Goal: Task Accomplishment & Management: Manage account settings

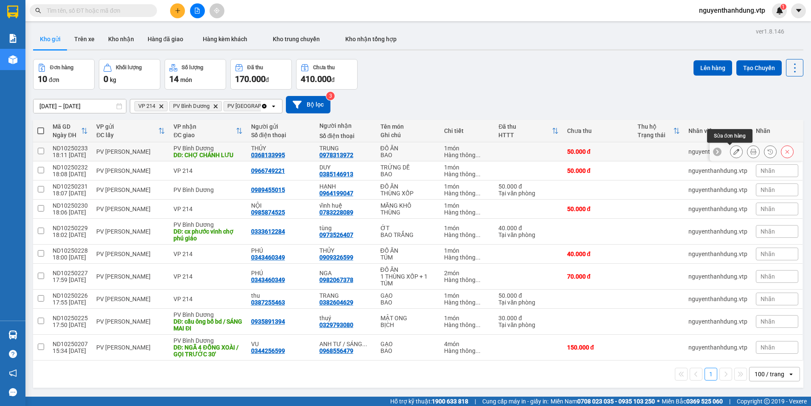
click at [734, 151] on icon at bounding box center [737, 151] width 6 height 6
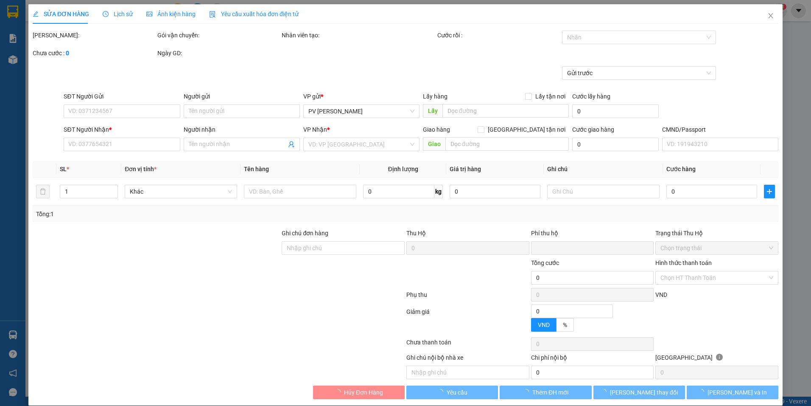
type input "0368133995"
type input "THỦY"
type input "0978313972"
type input "TRUNG"
type input "CHỢ CHÁNH LƯU"
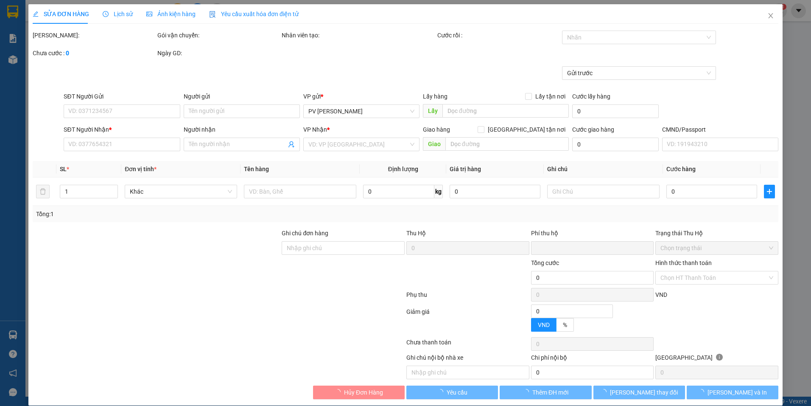
type input "0"
type input "50.000"
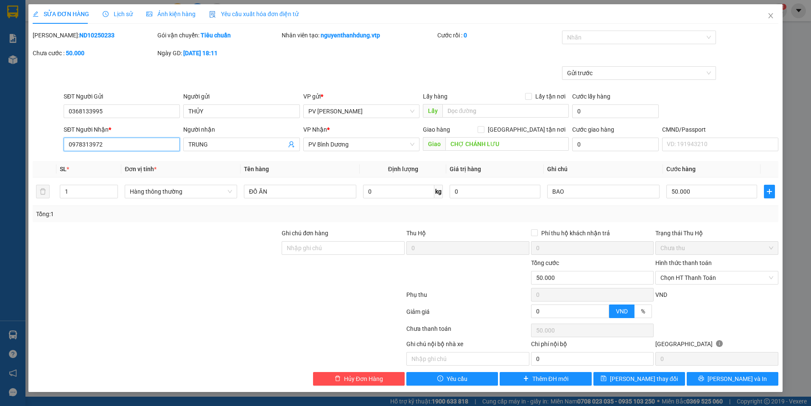
drag, startPoint x: 103, startPoint y: 142, endPoint x: 0, endPoint y: 168, distance: 106.3
click at [0, 168] on html "Kết quả tìm kiếm ( 0 ) Bộ lọc No Data nguyenthanhdung.vtp 1 Báo cáo BC giao hàn…" at bounding box center [405, 203] width 811 height 406
click at [129, 145] on input "SĐT Người Nhận *" at bounding box center [122, 144] width 116 height 14
type input "0389523002"
click at [704, 375] on button "[PERSON_NAME] và In" at bounding box center [733, 379] width 92 height 14
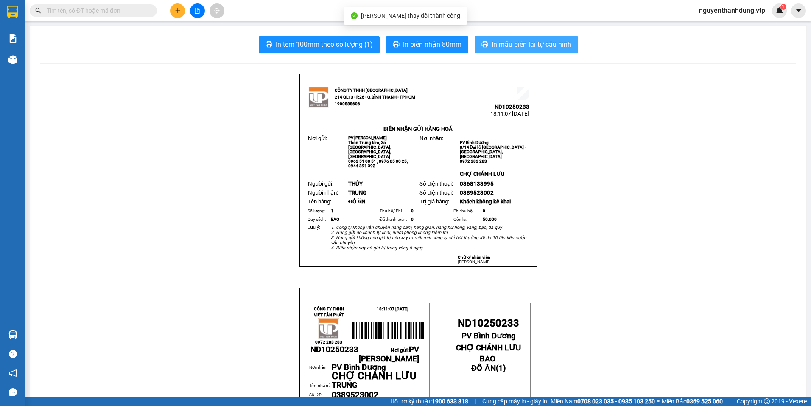
click at [521, 45] on span "In mẫu biên lai tự cấu hình" at bounding box center [532, 44] width 80 height 11
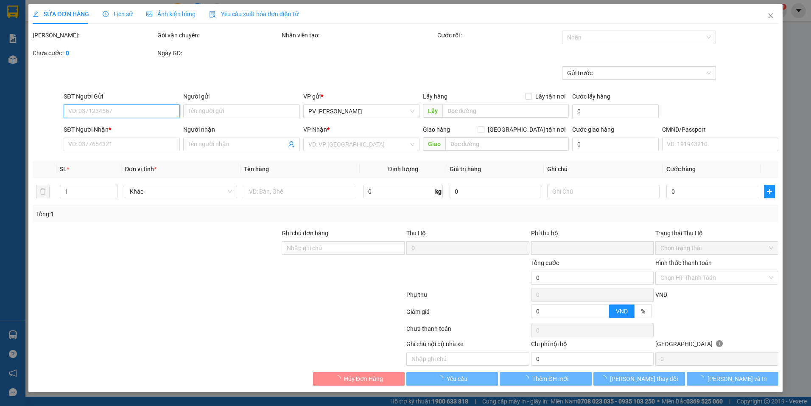
click at [102, 112] on input "SĐT Người Gửi" at bounding box center [122, 111] width 116 height 14
type input "0368133995"
type input "THỦY"
type input "0389523002"
type input "TRUNG"
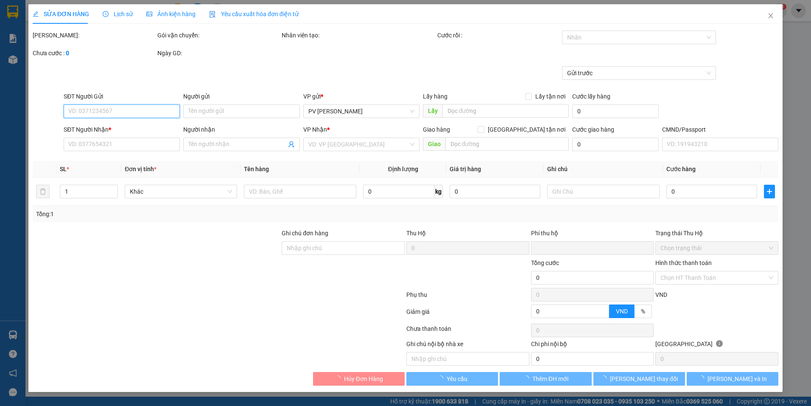
type input "CHỢ CHÁNH LƯU"
type input "0"
type input "50.000"
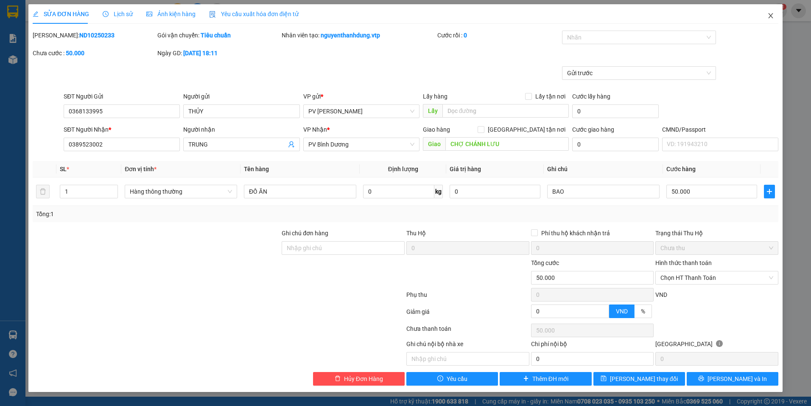
click at [773, 19] on icon "close" at bounding box center [770, 15] width 7 height 7
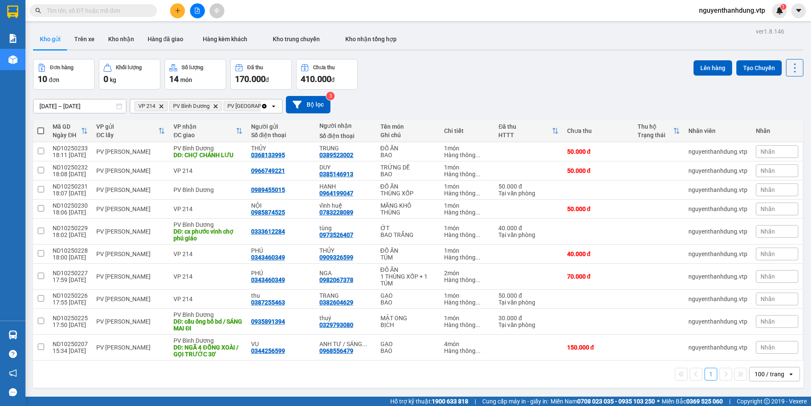
click at [178, 7] on button at bounding box center [177, 10] width 15 height 15
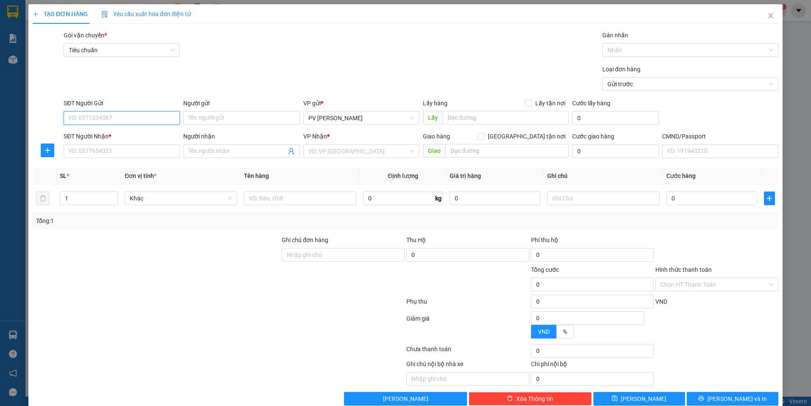
click at [164, 119] on input "SĐT Người Gửi" at bounding box center [122, 118] width 116 height 14
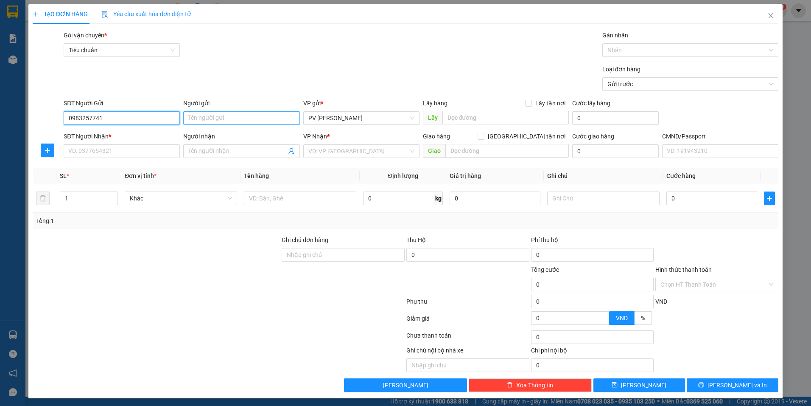
type input "0983257741"
click at [208, 115] on input "Người gửi" at bounding box center [241, 118] width 116 height 14
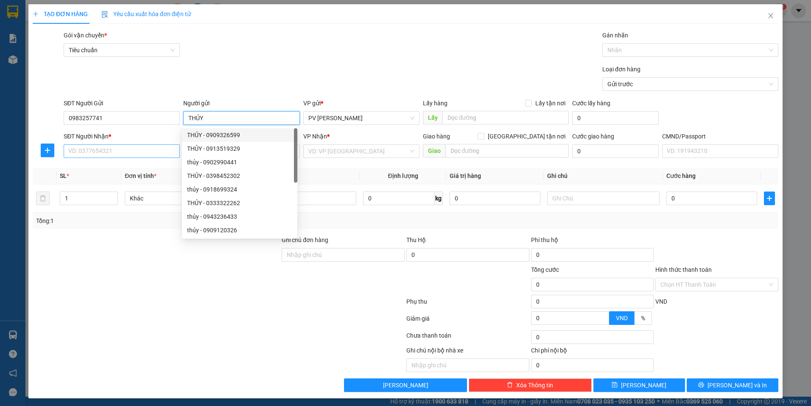
type input "THỦY"
click at [100, 149] on input "SĐT Người Nhận *" at bounding box center [122, 151] width 116 height 14
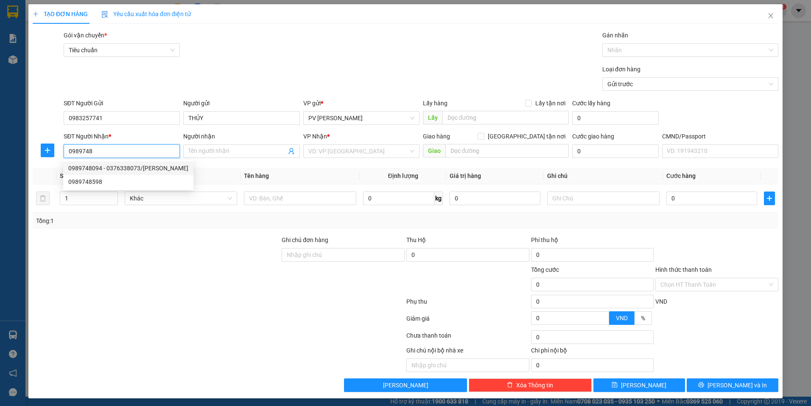
click at [130, 169] on div "0989748094 - 0376338073/[PERSON_NAME]" at bounding box center [128, 167] width 120 height 9
type input "0989748094"
type input "0376338073/NGAN"
type input "0989748094"
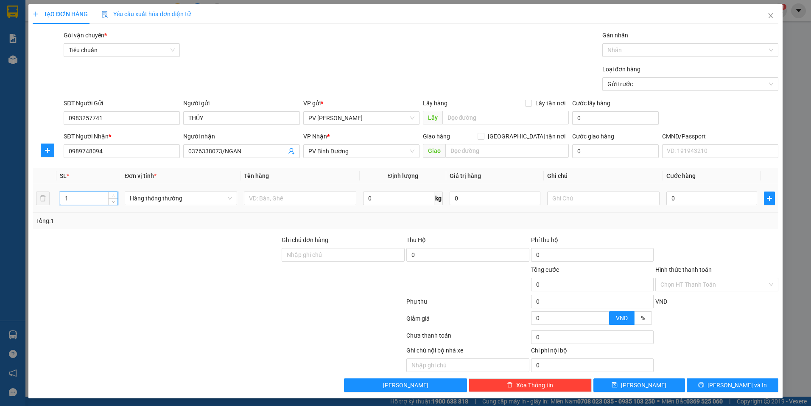
drag, startPoint x: 73, startPoint y: 197, endPoint x: 45, endPoint y: 209, distance: 30.6
click at [45, 209] on tr "1 Hàng thông thường 0 kg 0 0" at bounding box center [406, 198] width 746 height 28
type input "2"
click at [282, 202] on input "text" at bounding box center [300, 198] width 112 height 14
click at [298, 198] on input "GẠO + TRƯSNG" at bounding box center [300, 198] width 112 height 14
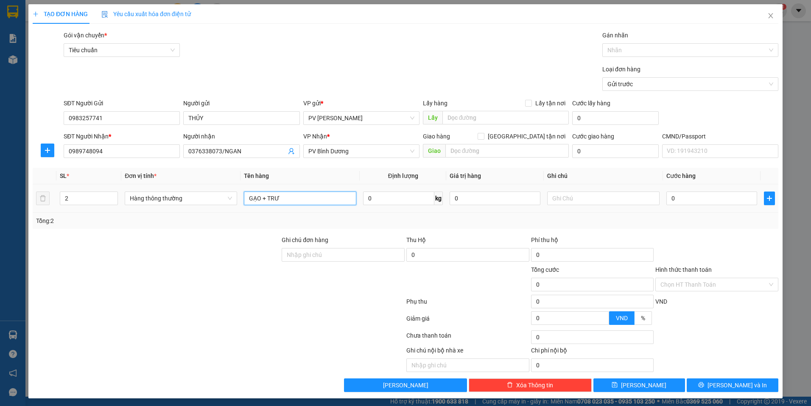
click at [297, 199] on input "GẠO + TRƯ" at bounding box center [300, 198] width 112 height 14
type input "GẠO + TRỨNG"
click at [593, 202] on input "text" at bounding box center [603, 198] width 112 height 14
type input "1 BAO + 1 THÙNG XỐP"
click at [708, 199] on input "0" at bounding box center [711, 198] width 91 height 14
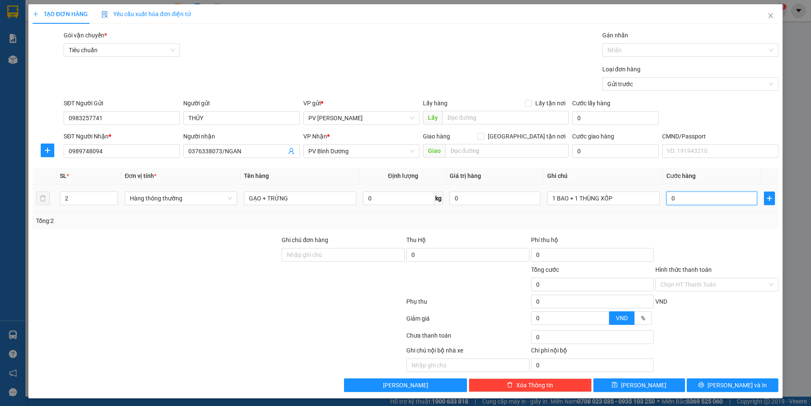
type input "1"
type input "10"
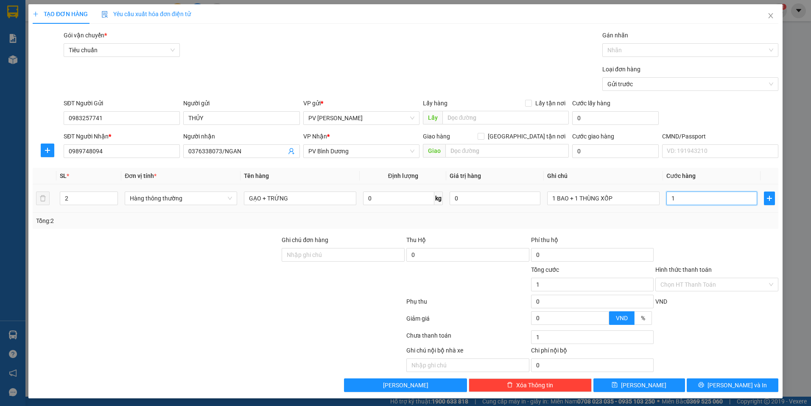
type input "10"
type input "100"
type input "1.000"
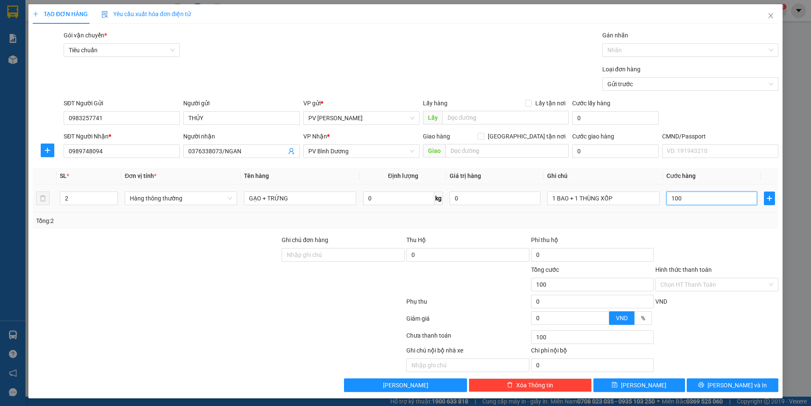
type input "1.000"
type input "10.000"
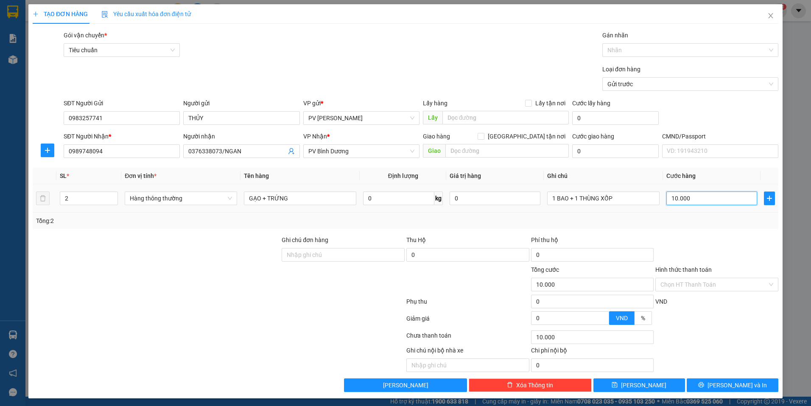
type input "100.000"
drag, startPoint x: 669, startPoint y: 201, endPoint x: 657, endPoint y: 209, distance: 14.4
click at [657, 209] on tr "2 Hàng thông thường GẠO + TRỨNG 0 kg 0 1 BAO + 1 THÙNG XỐP 100.000" at bounding box center [406, 198] width 746 height 28
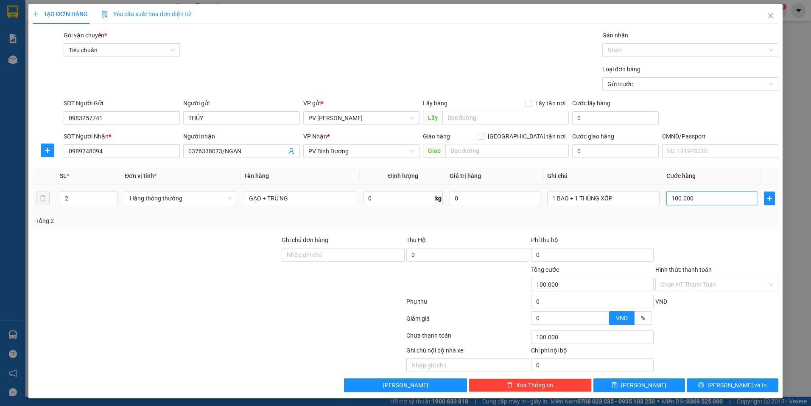
type input "900.000"
click at [703, 195] on input "900.000" at bounding box center [711, 198] width 91 height 14
type input "90.000"
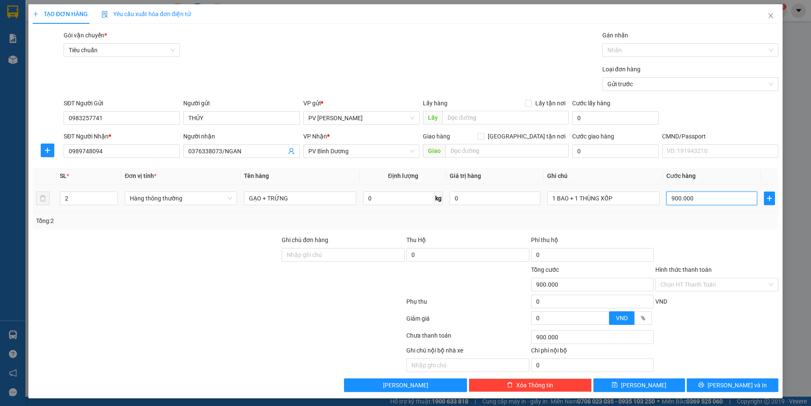
type input "90.000"
click at [713, 392] on div "TẠO ĐƠN HÀNG Yêu cầu xuất hóa đơn điện tử Transit Pickup Surcharge Ids Transit …" at bounding box center [405, 201] width 754 height 394
click at [704, 386] on icon "printer" at bounding box center [701, 385] width 6 height 6
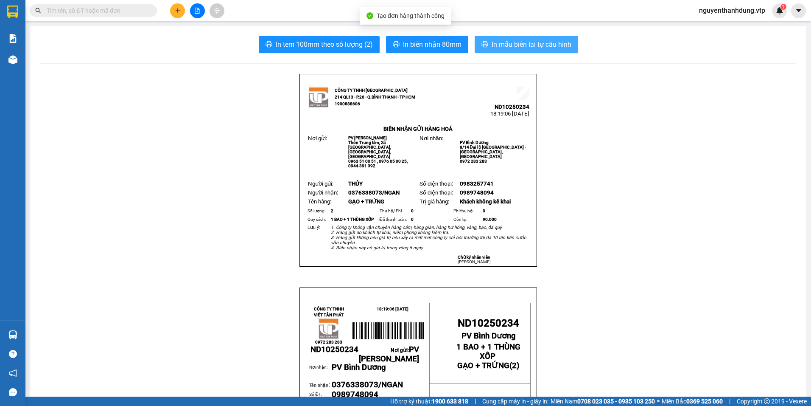
click at [521, 44] on span "In mẫu biên lai tự cấu hình" at bounding box center [532, 44] width 80 height 11
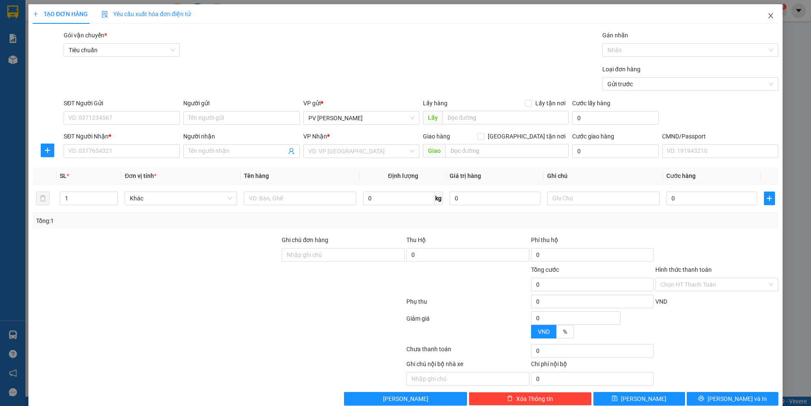
click at [769, 14] on span "Close" at bounding box center [771, 16] width 24 height 24
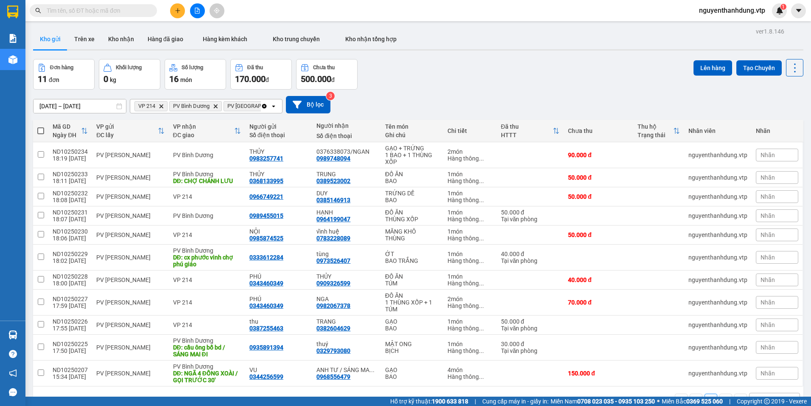
click at [41, 126] on label at bounding box center [40, 130] width 7 height 8
click at [41, 126] on input "checkbox" at bounding box center [41, 126] width 0 height 0
checkbox input "true"
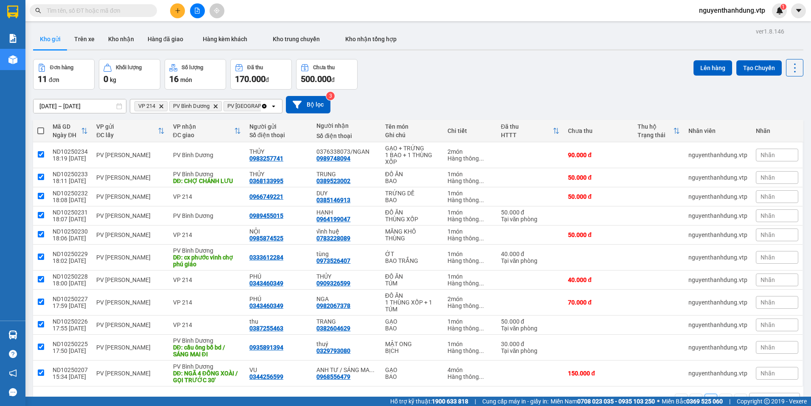
checkbox input "true"
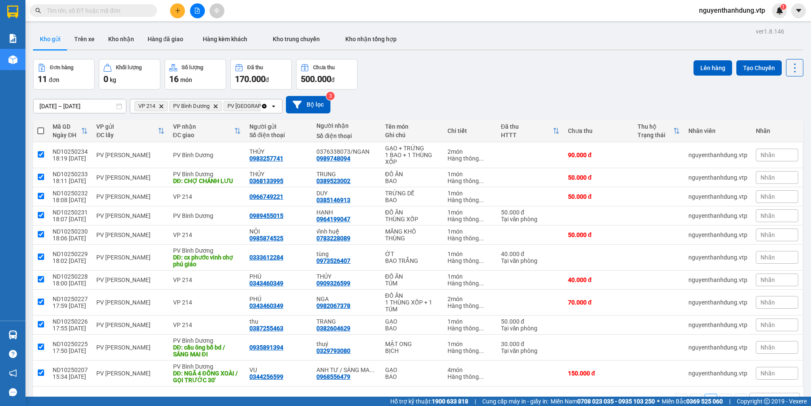
checkbox input "true"
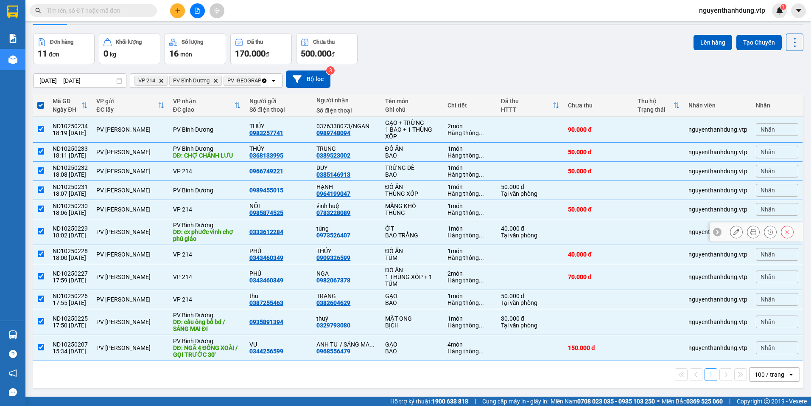
scroll to position [39, 0]
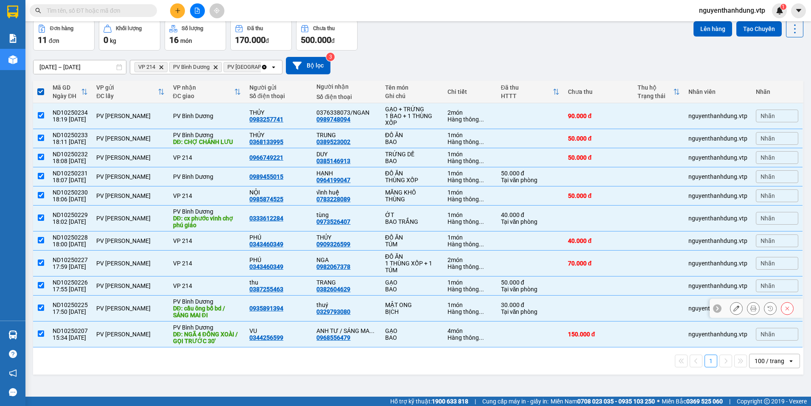
click at [46, 310] on td at bounding box center [40, 308] width 15 height 26
checkbox input "false"
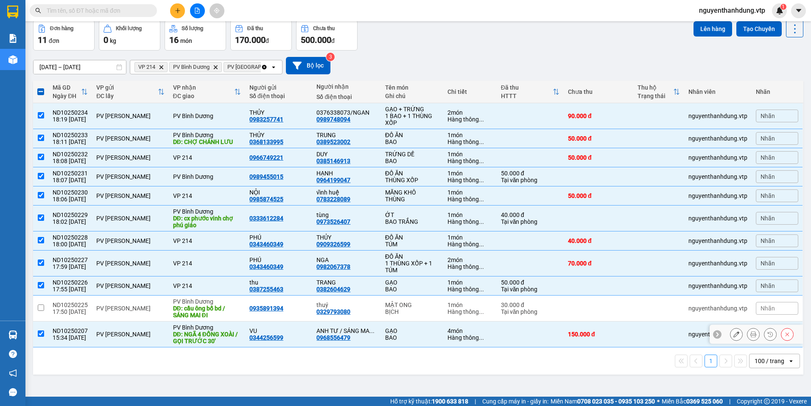
click at [41, 325] on td at bounding box center [40, 334] width 15 height 26
checkbox input "false"
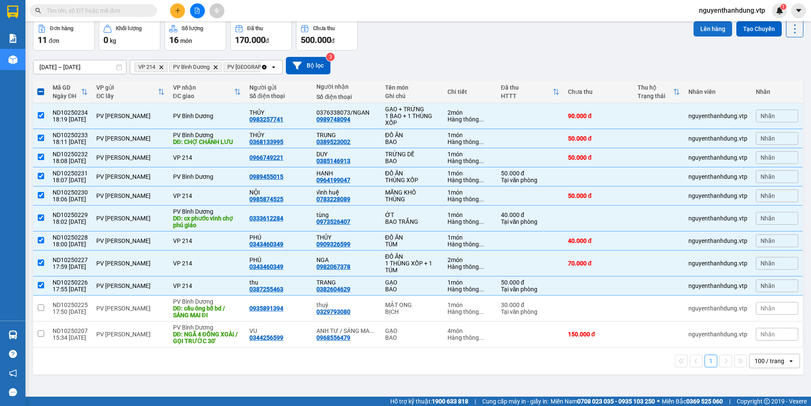
click at [703, 25] on button "Lên hàng" at bounding box center [713, 28] width 39 height 15
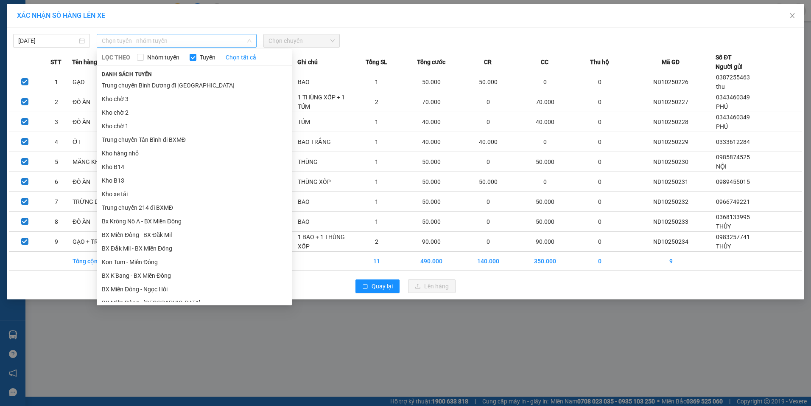
click at [178, 36] on span "Chọn tuyến - nhóm tuyến" at bounding box center [177, 40] width 150 height 13
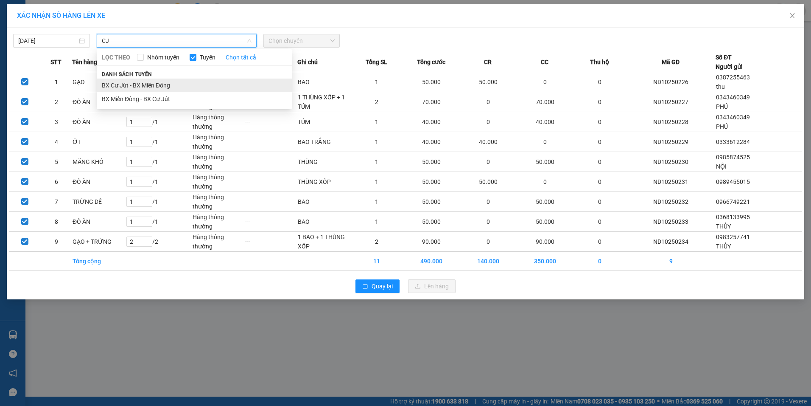
type input "CJ"
click at [172, 84] on li "BX Cư Jút - BX Miền Đông" at bounding box center [194, 85] width 195 height 14
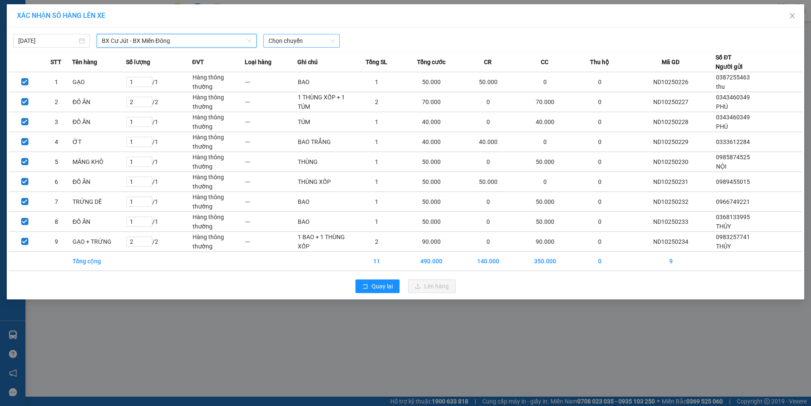
click at [286, 40] on span "Chọn chuyến" at bounding box center [302, 40] width 67 height 13
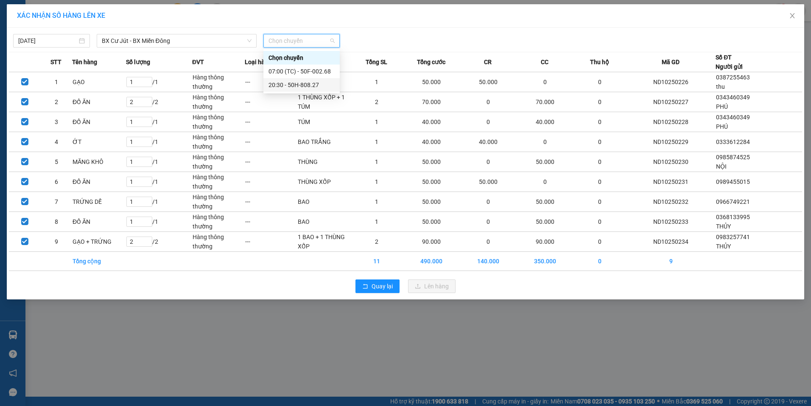
click at [300, 84] on div "20:30 - 50H-808.27" at bounding box center [302, 84] width 66 height 9
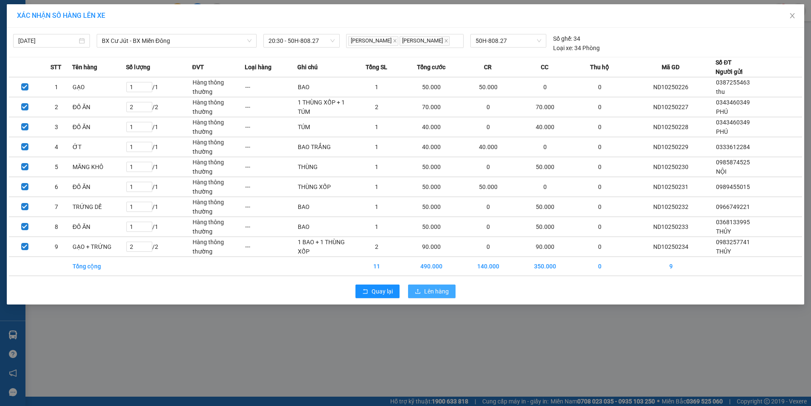
click at [430, 294] on span "Lên hàng" at bounding box center [436, 290] width 25 height 9
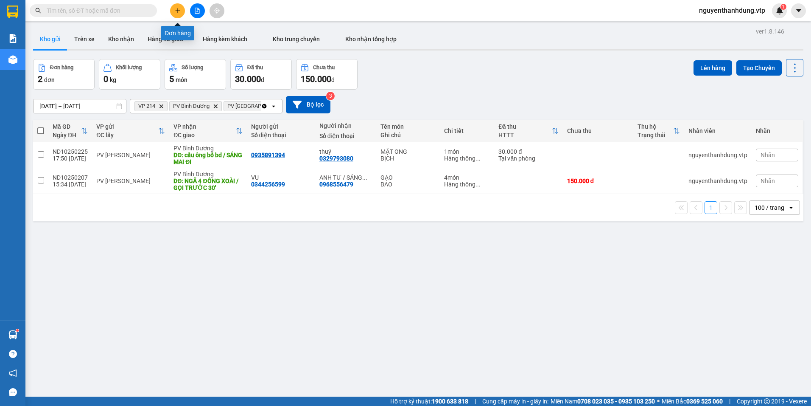
click at [178, 7] on button at bounding box center [177, 10] width 15 height 15
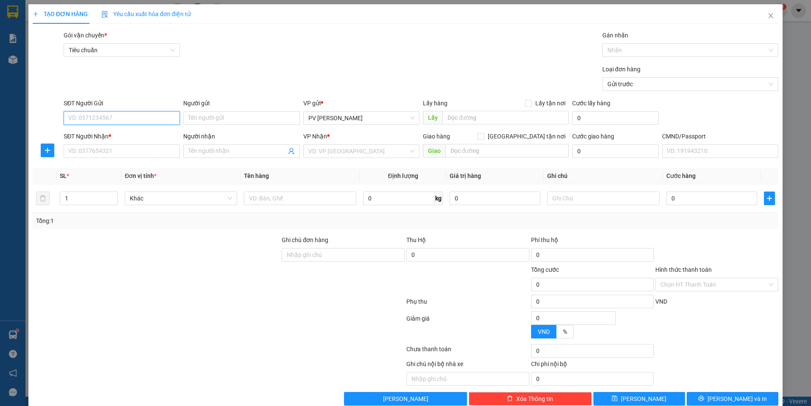
click at [109, 114] on input "SĐT Người Gửi" at bounding box center [122, 118] width 116 height 14
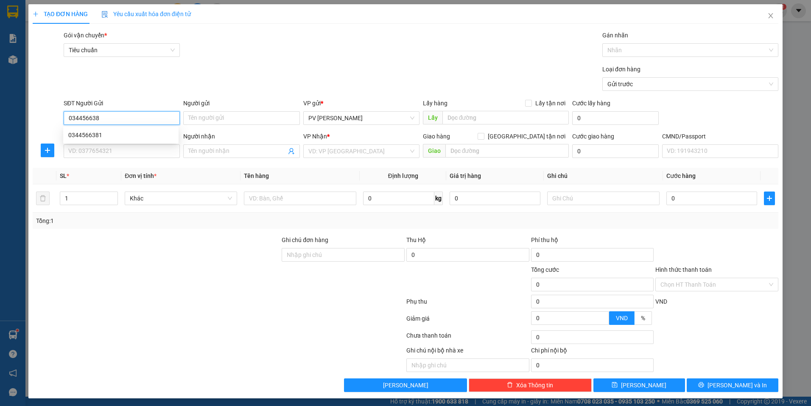
type input "0344566381"
click at [105, 140] on div "0344566381" at bounding box center [120, 135] width 115 height 14
type input "0763981204"
type input "SƯƠNG"
type input "0344566381"
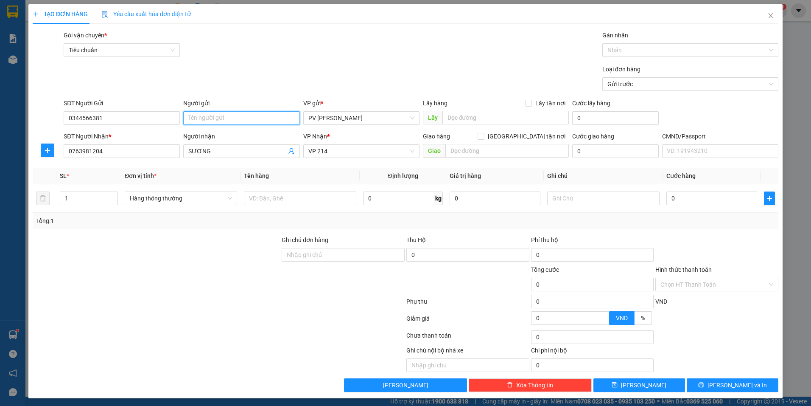
click at [212, 113] on input "Người gửi" at bounding box center [241, 118] width 116 height 14
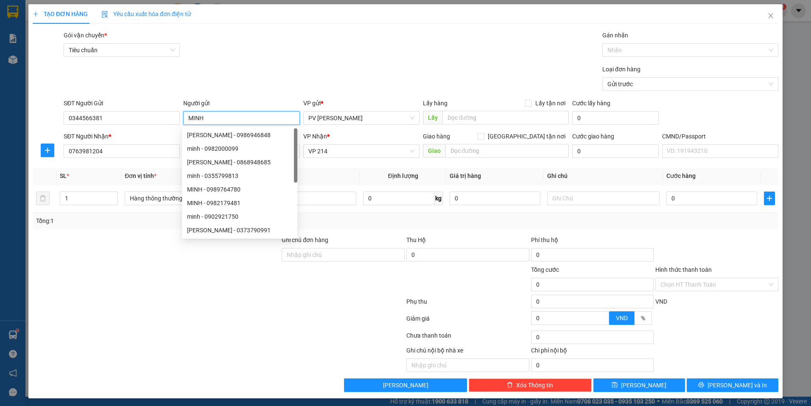
type input "MINH"
click at [134, 268] on div at bounding box center [156, 280] width 249 height 30
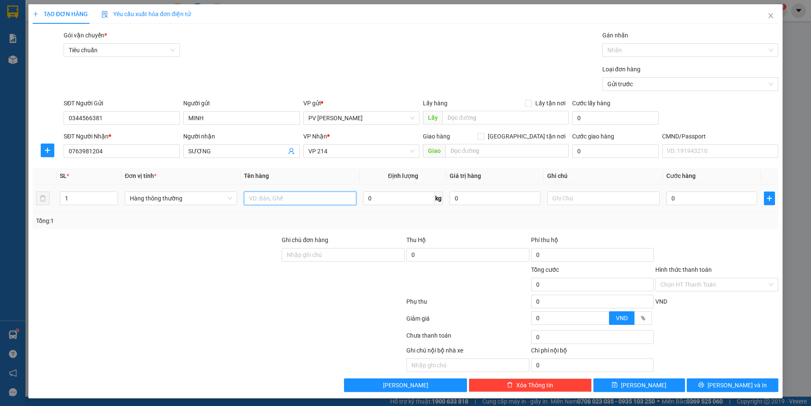
click at [286, 202] on input "text" at bounding box center [300, 198] width 112 height 14
type input "MẪU"
click at [577, 199] on input "text" at bounding box center [603, 198] width 112 height 14
type input "THÙNG XỐP"
click at [696, 203] on input "0" at bounding box center [711, 198] width 91 height 14
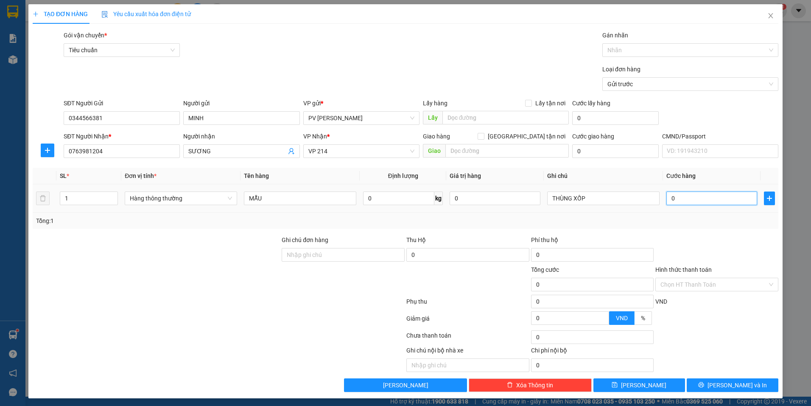
type input "3"
type input "30"
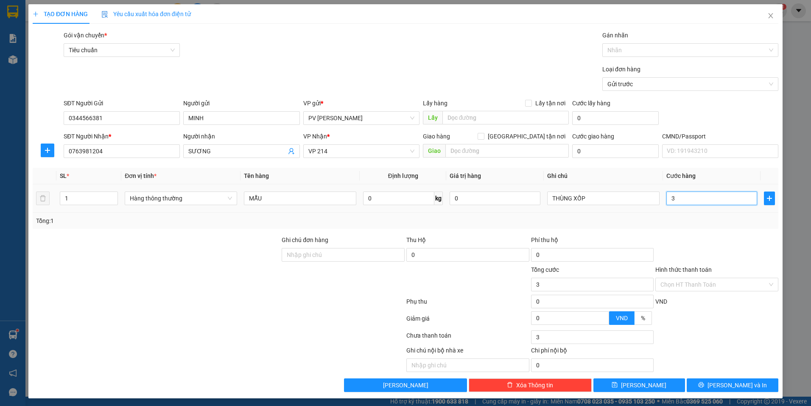
type input "30"
type input "300"
type input "3.000"
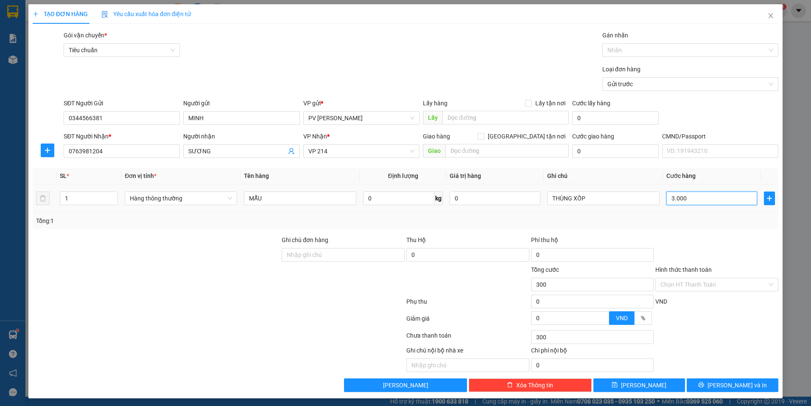
type input "3.000"
type input "30.000"
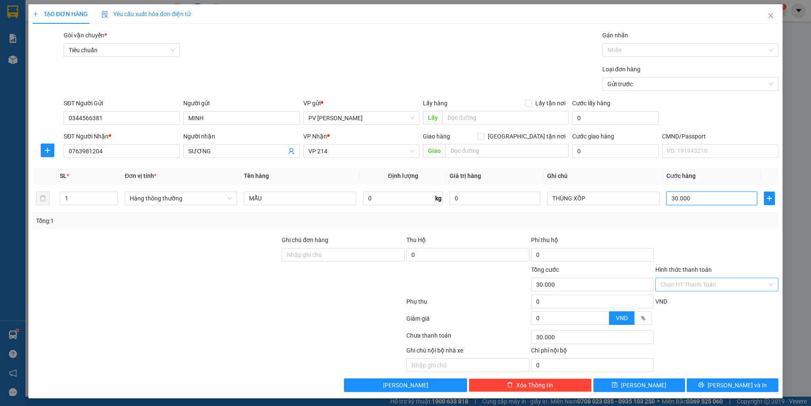
type input "30.000"
click at [708, 281] on input "Hình thức thanh toán" at bounding box center [714, 284] width 107 height 13
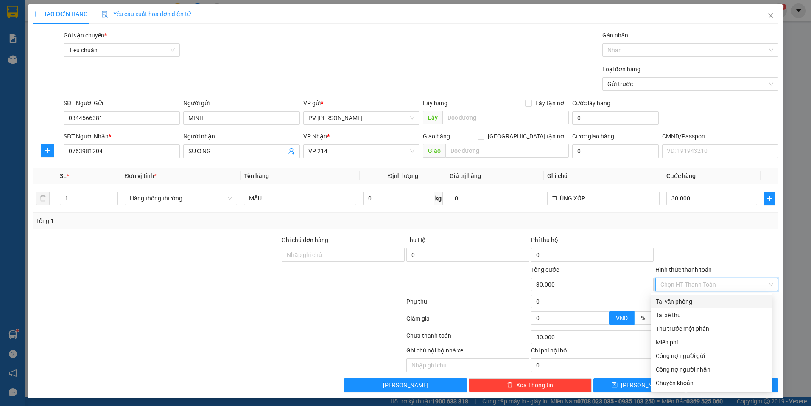
click at [692, 302] on div "Tại văn phòng" at bounding box center [712, 301] width 112 height 9
type input "0"
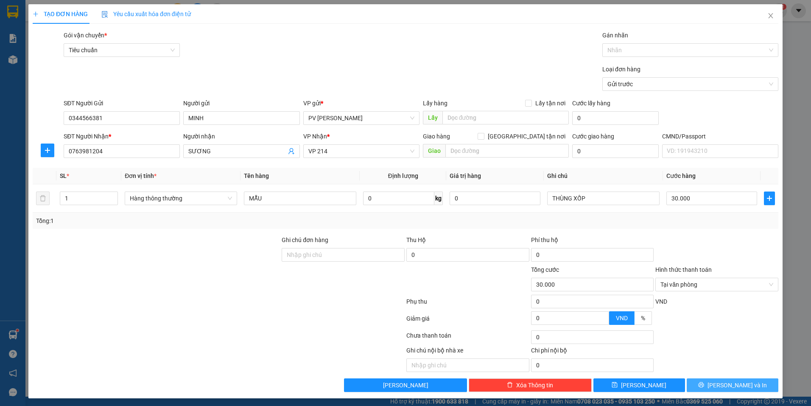
click at [723, 386] on span "[PERSON_NAME] và In" at bounding box center [737, 384] width 59 height 9
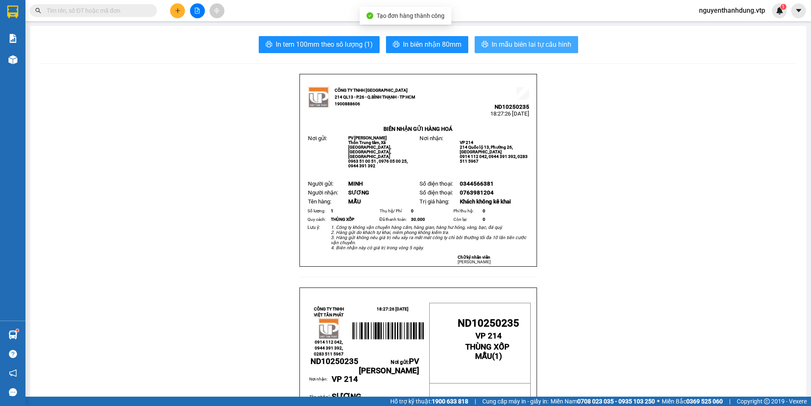
click at [559, 47] on span "In mẫu biên lai tự cấu hình" at bounding box center [532, 44] width 80 height 11
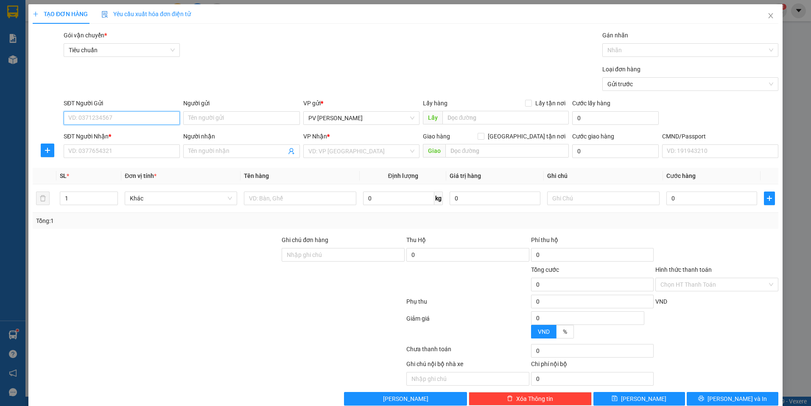
click at [122, 119] on input "SĐT Người Gửi" at bounding box center [122, 118] width 116 height 14
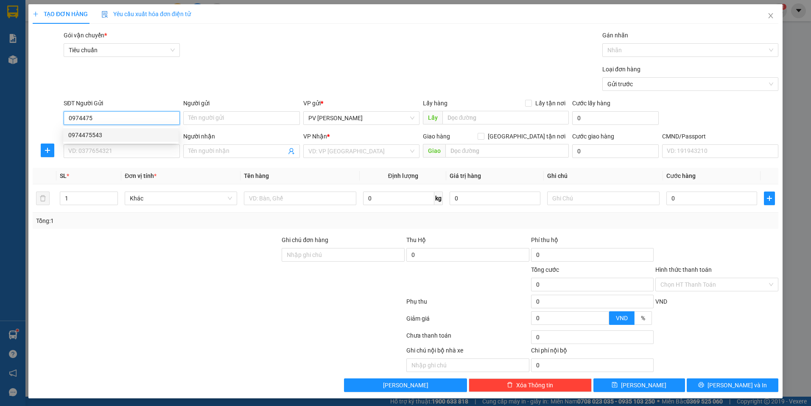
click at [126, 132] on div "0974475543" at bounding box center [120, 134] width 105 height 9
type input "0974475543"
type input "0767636285"
type input "hằng"
type input "0974475543"
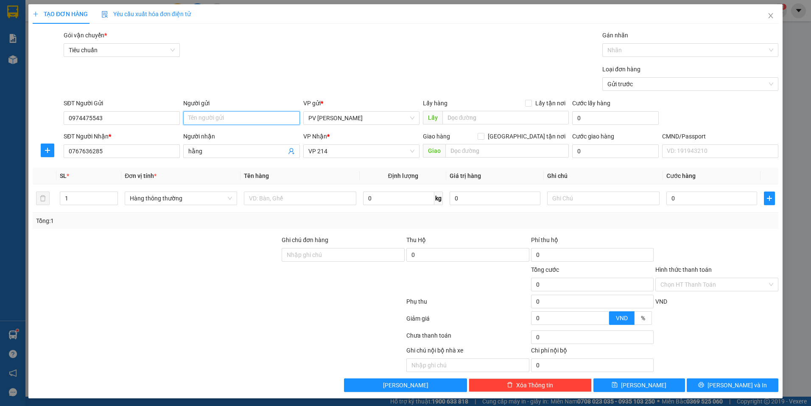
click at [235, 115] on input "Người gửi" at bounding box center [241, 118] width 116 height 14
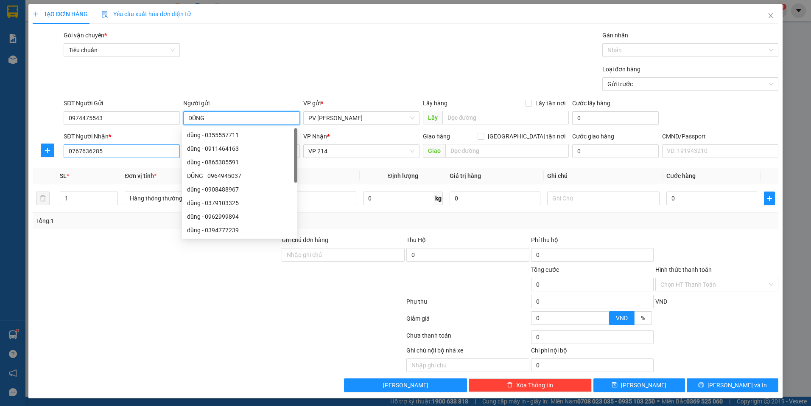
type input "DŨNG"
drag, startPoint x: 108, startPoint y: 151, endPoint x: 0, endPoint y: 166, distance: 109.6
click at [0, 166] on html "Kết quả tìm kiếm ( 0 ) Bộ lọc No Data nguyenthanhdung.vtp 1 Báo cáo BC giao hàn…" at bounding box center [405, 203] width 811 height 406
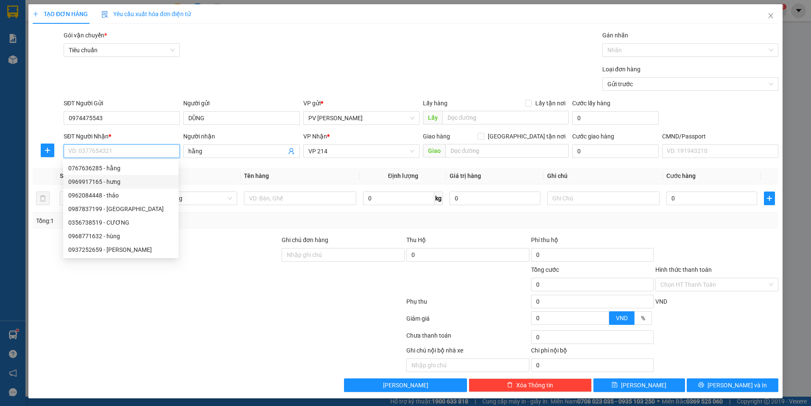
click at [90, 181] on div "0969917165 - hưng" at bounding box center [120, 181] width 105 height 9
type input "0969917165"
type input "hưng"
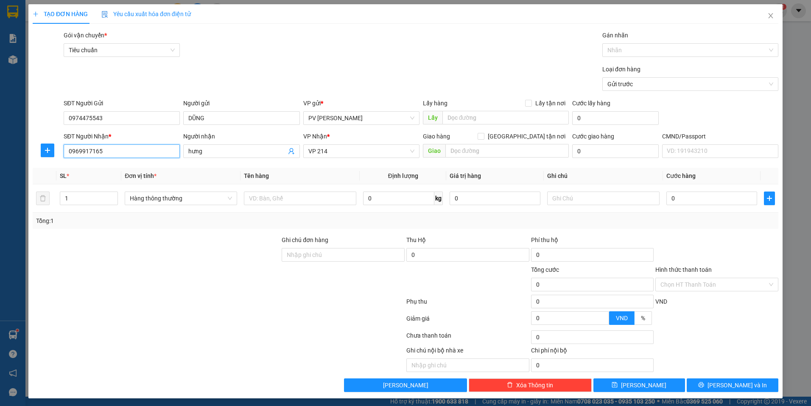
drag, startPoint x: 104, startPoint y: 149, endPoint x: 15, endPoint y: 150, distance: 89.1
click at [15, 150] on div "TẠO ĐƠN HÀNG Yêu cầu xuất hóa đơn điện tử Transit Pickup Surcharge Ids Transit …" at bounding box center [405, 203] width 811 height 406
click at [112, 165] on div "0965493763 - vl" at bounding box center [120, 167] width 105 height 9
type input "0965493763"
type input "vl"
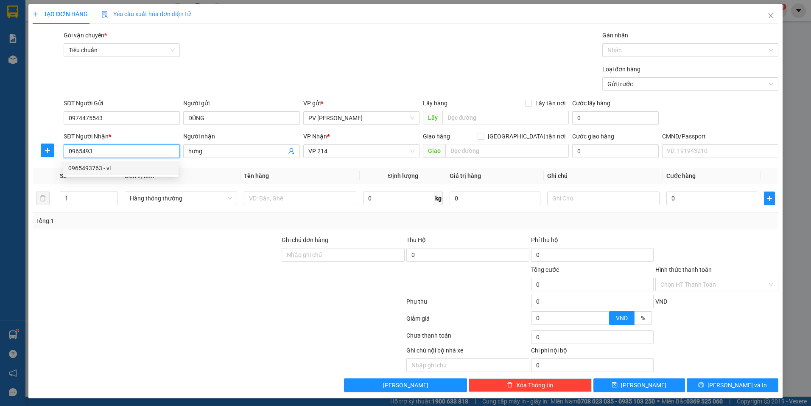
type input "N3 BỐ LÁ"
type input "0965493763"
drag, startPoint x: 196, startPoint y: 150, endPoint x: 176, endPoint y: 159, distance: 22.0
click at [176, 159] on div "SĐT Người Nhận * 0965493763 Người nhận vl vl VP Nhận * PV Bình Dương Giao hàng …" at bounding box center [421, 147] width 718 height 30
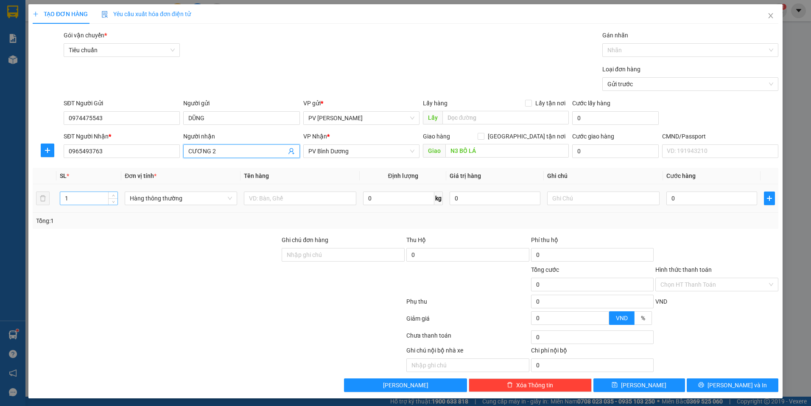
type input "CƯƠNG 2"
drag, startPoint x: 65, startPoint y: 197, endPoint x: 69, endPoint y: 198, distance: 4.3
click at [69, 198] on input "1" at bounding box center [88, 198] width 57 height 13
type input "2"
click at [285, 193] on input "text" at bounding box center [300, 198] width 112 height 14
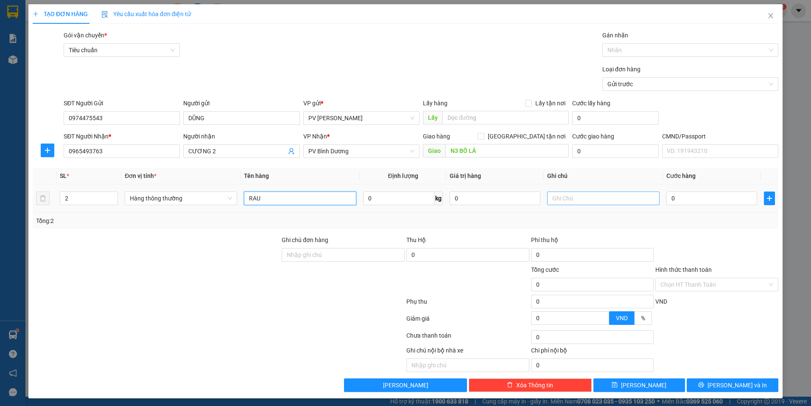
type input "RAU"
click at [560, 200] on input "text" at bounding box center [603, 198] width 112 height 14
type input "BAO"
click at [697, 202] on input "0" at bounding box center [711, 198] width 91 height 14
type input "1"
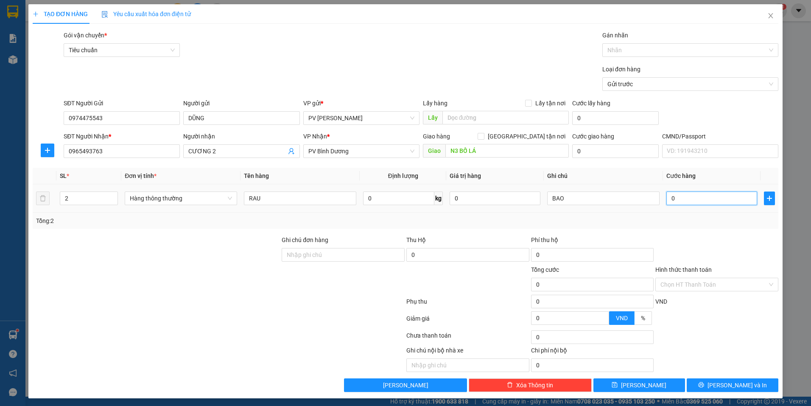
type input "1"
type input "10"
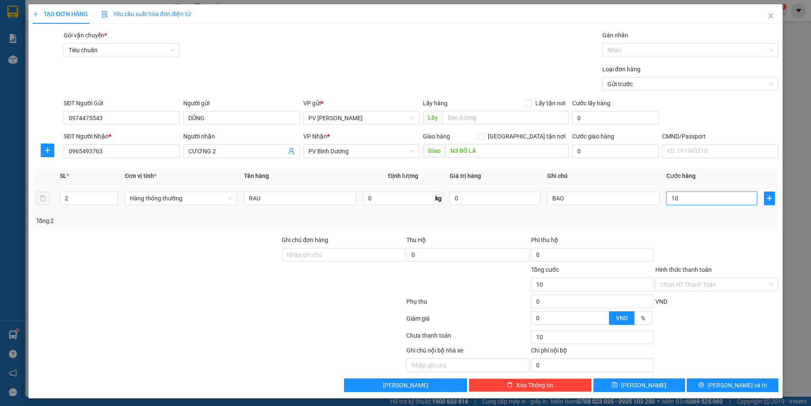
type input "100"
type input "1.000"
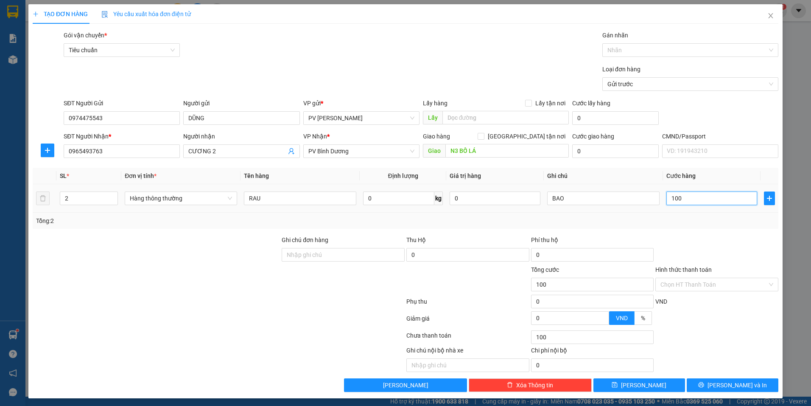
type input "1.000"
type input "10.000"
type input "100.000"
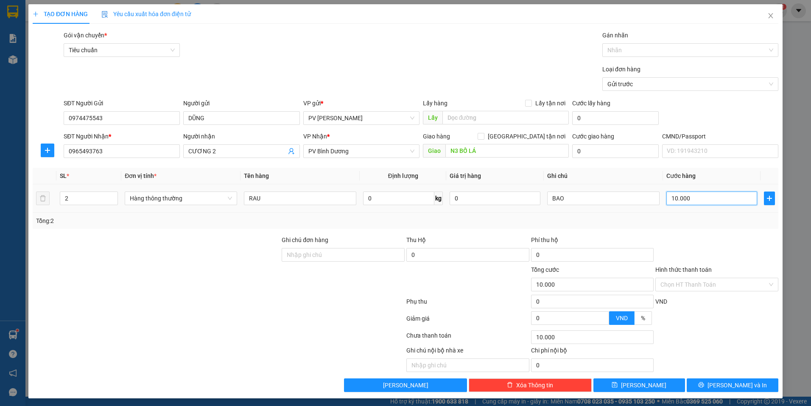
type input "100.000"
click at [720, 381] on span "[PERSON_NAME] và In" at bounding box center [737, 384] width 59 height 9
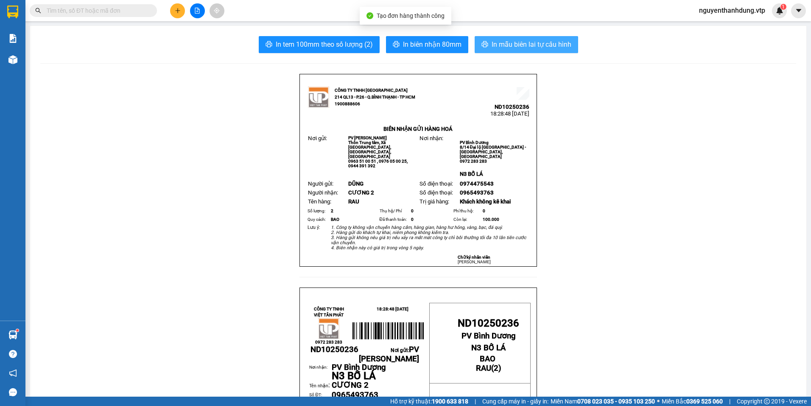
click at [530, 45] on span "In mẫu biên lai tự cấu hình" at bounding box center [532, 44] width 80 height 11
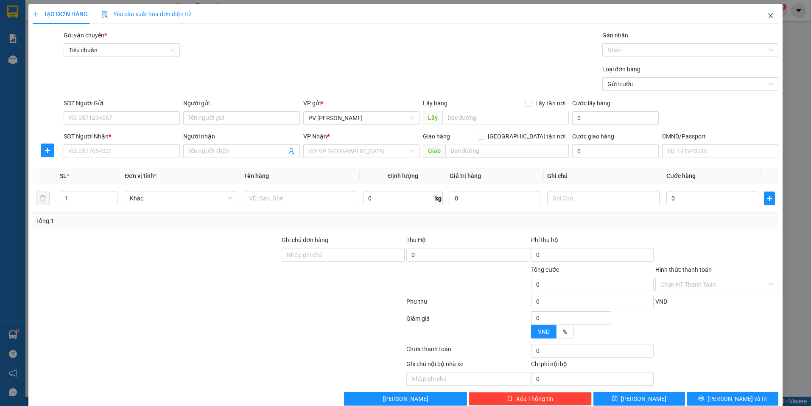
click at [767, 19] on icon "close" at bounding box center [770, 15] width 7 height 7
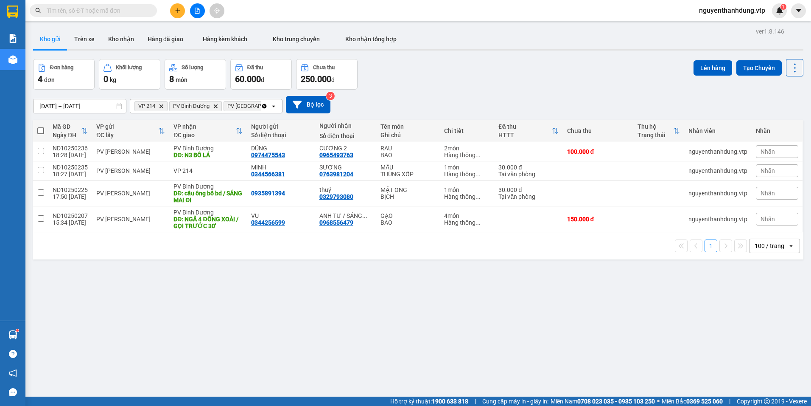
click at [42, 132] on span at bounding box center [40, 130] width 7 height 7
click at [41, 126] on input "checkbox" at bounding box center [41, 126] width 0 height 0
checkbox input "true"
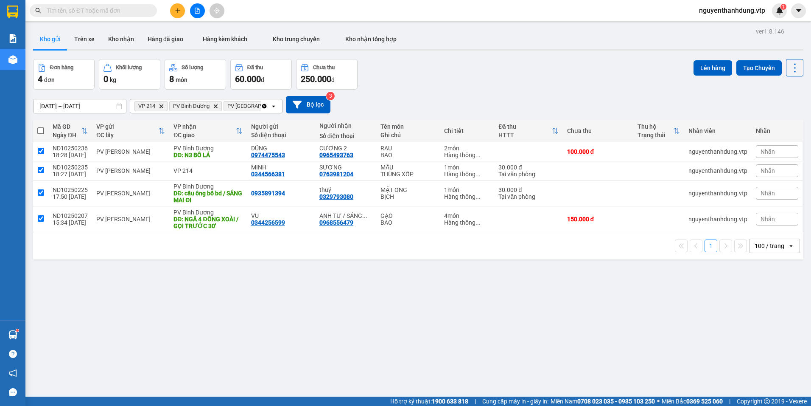
checkbox input "true"
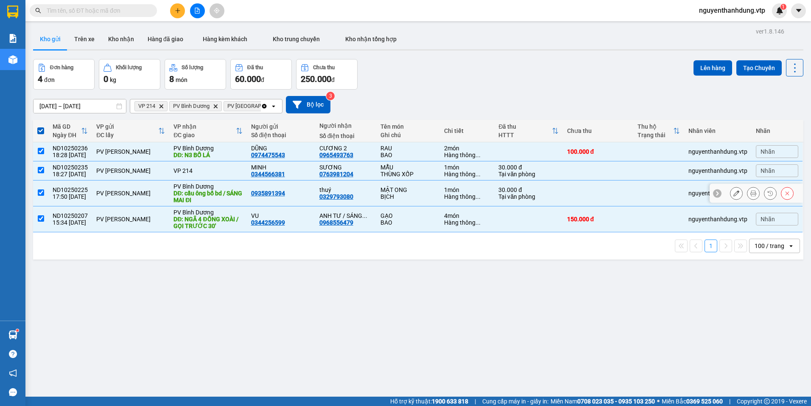
click at [42, 195] on input "checkbox" at bounding box center [41, 192] width 6 height 6
checkbox input "false"
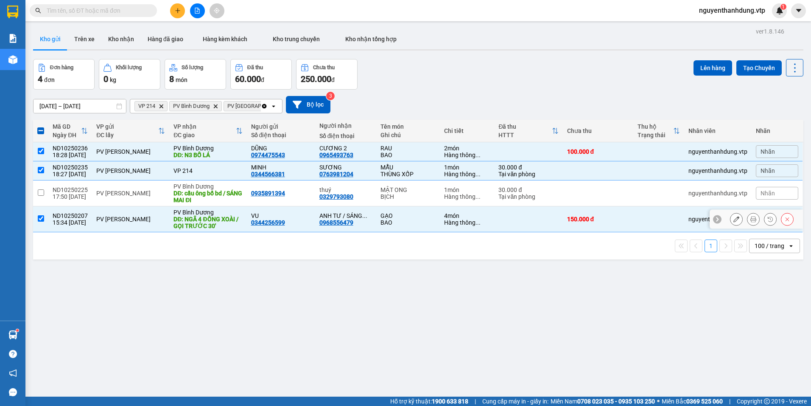
click at [45, 219] on td at bounding box center [40, 219] width 15 height 26
checkbox input "false"
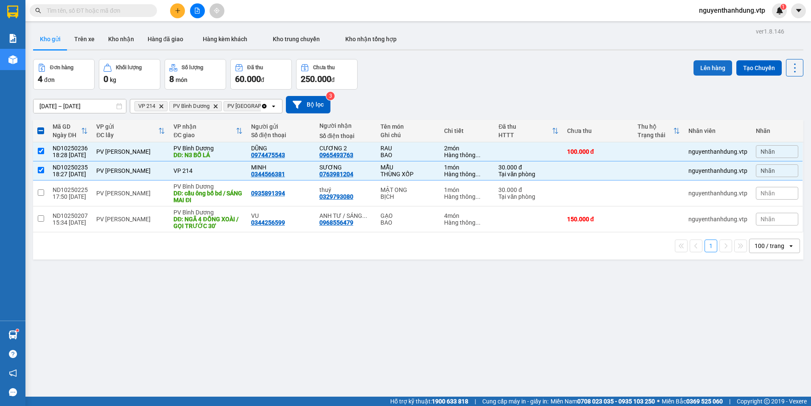
click at [706, 71] on button "Lên hàng" at bounding box center [713, 67] width 39 height 15
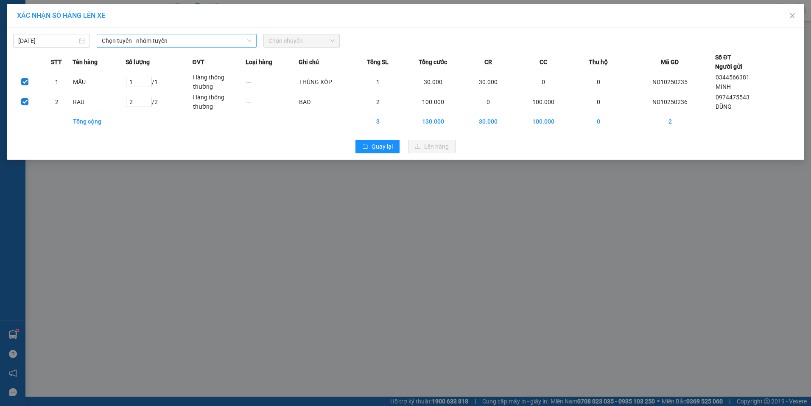
click at [134, 42] on span "Chọn tuyến - nhóm tuyến" at bounding box center [177, 40] width 150 height 13
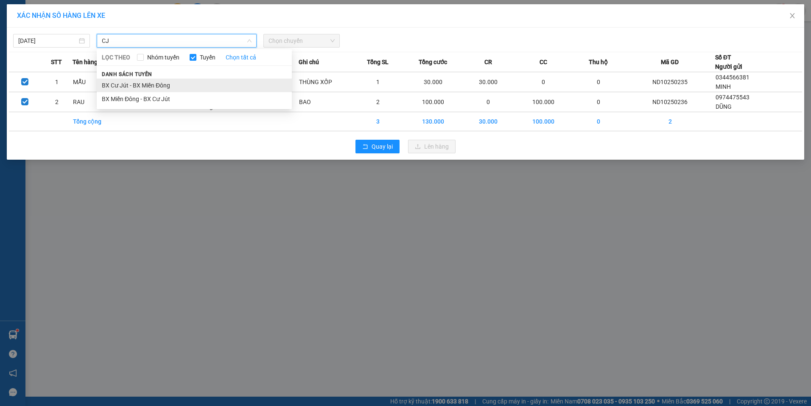
type input "CJ"
click at [144, 85] on li "BX Cư Jút - BX Miền Đông" at bounding box center [194, 85] width 195 height 14
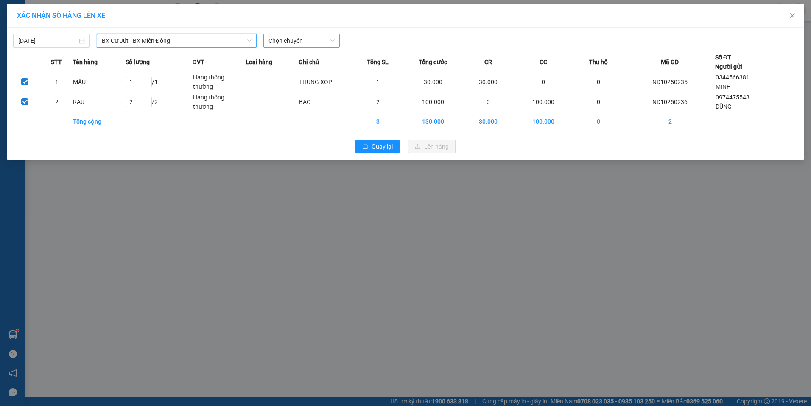
click at [288, 44] on span "Chọn chuyến" at bounding box center [302, 40] width 67 height 13
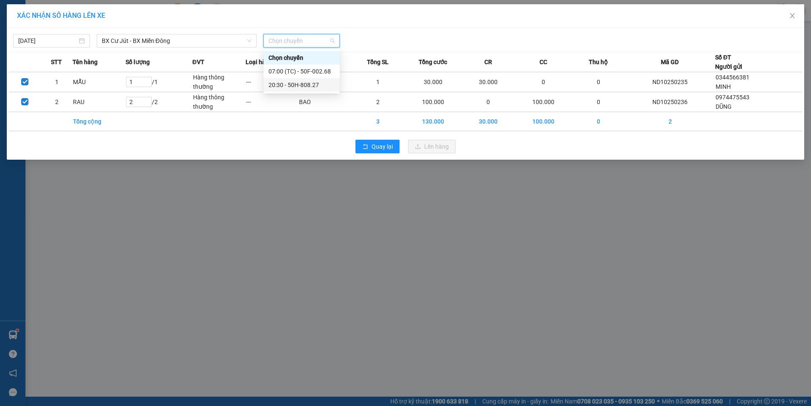
click at [300, 83] on div "20:30 - 50H-808.27" at bounding box center [302, 84] width 66 height 9
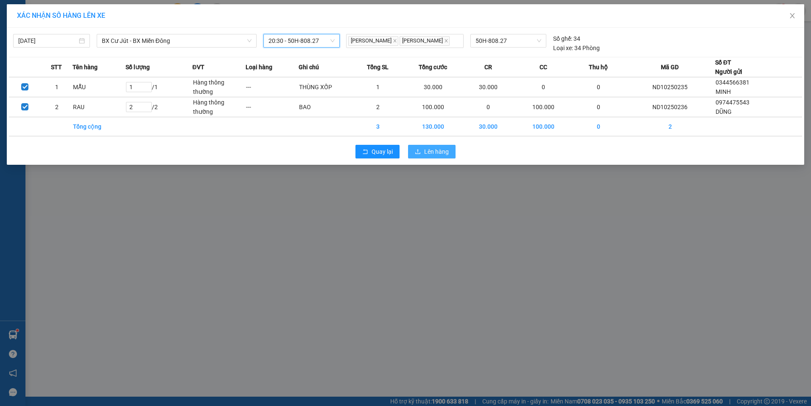
click at [442, 156] on span "Lên hàng" at bounding box center [436, 151] width 25 height 9
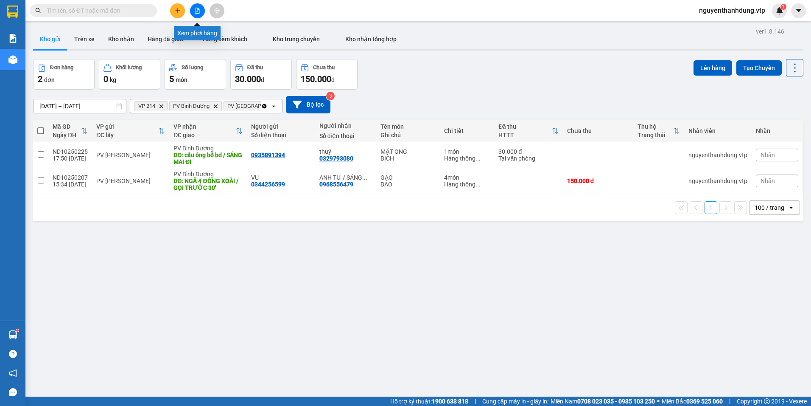
click at [198, 14] on button at bounding box center [197, 10] width 15 height 15
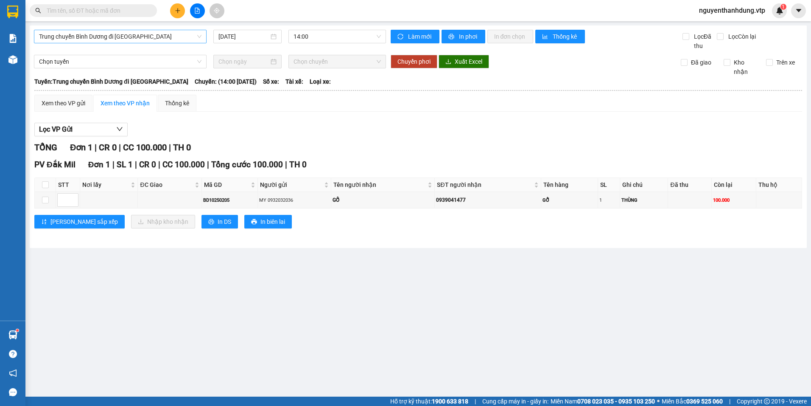
click at [109, 37] on span "Trung chuyển Bình Dương đi [GEOGRAPHIC_DATA]" at bounding box center [120, 36] width 162 height 13
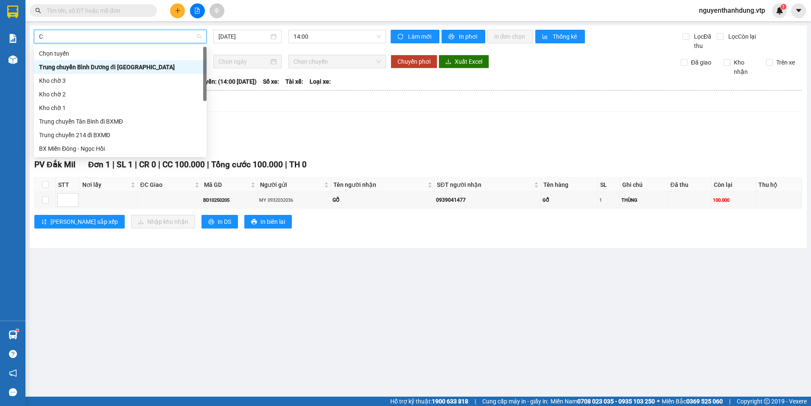
type input "CJ"
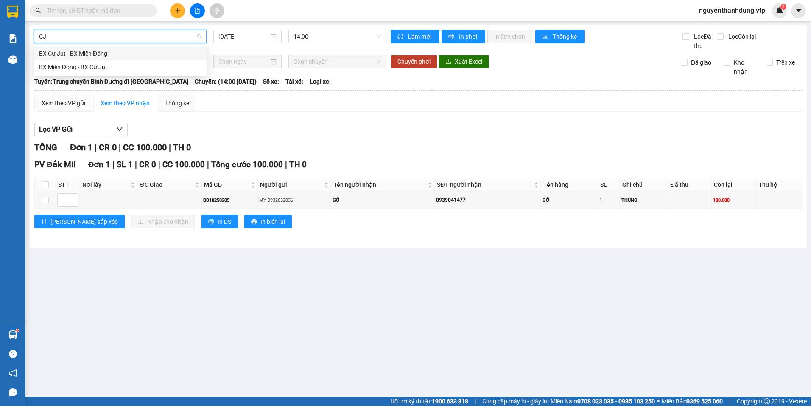
click at [111, 54] on div "BX Cư Jút - BX Miền Đông" at bounding box center [120, 53] width 162 height 9
type input "[DATE]"
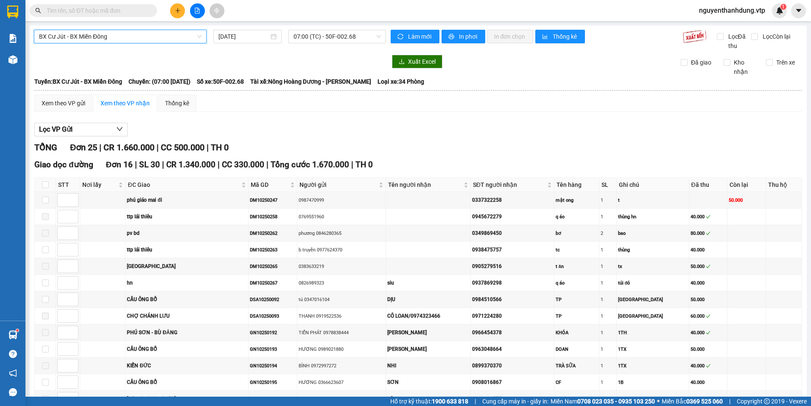
click at [329, 33] on span "07:00 (TC) - 50F-002.68" at bounding box center [338, 36] width 88 height 13
click at [322, 81] on div "20:30 - 50H-808.27" at bounding box center [324, 80] width 66 height 9
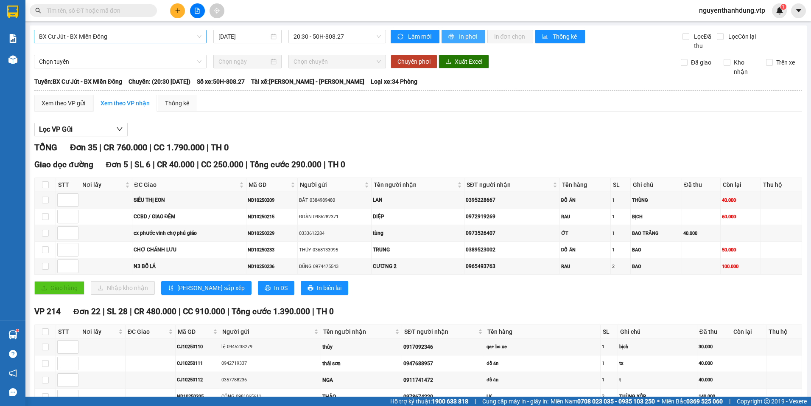
click at [463, 41] on span "In phơi" at bounding box center [469, 36] width 20 height 9
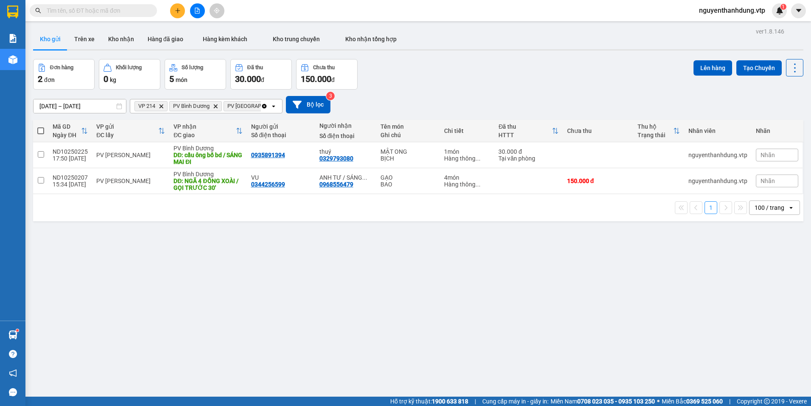
click at [276, 106] on icon "open" at bounding box center [273, 106] width 7 height 7
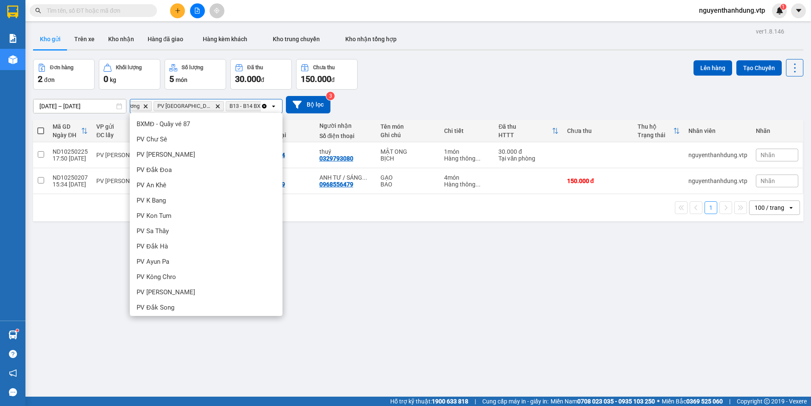
scroll to position [261, 0]
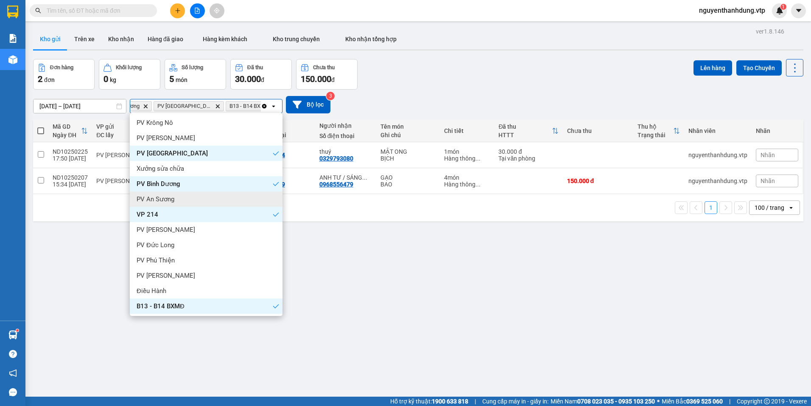
click at [220, 196] on div "PV An Sương" at bounding box center [206, 198] width 153 height 15
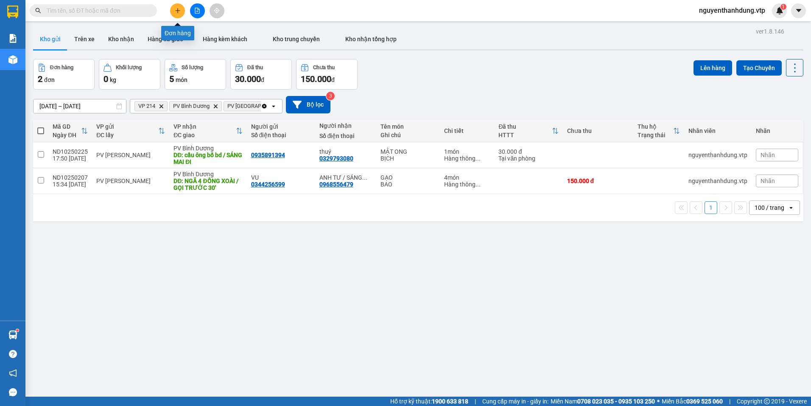
click at [184, 9] on button at bounding box center [177, 10] width 15 height 15
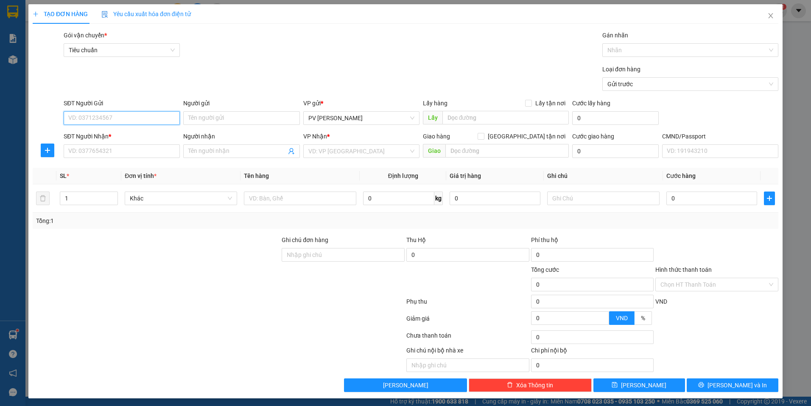
click at [110, 115] on input "SĐT Người Gửi" at bounding box center [122, 118] width 116 height 14
type input "0977213487"
click at [204, 119] on input "Người gửi" at bounding box center [241, 118] width 116 height 14
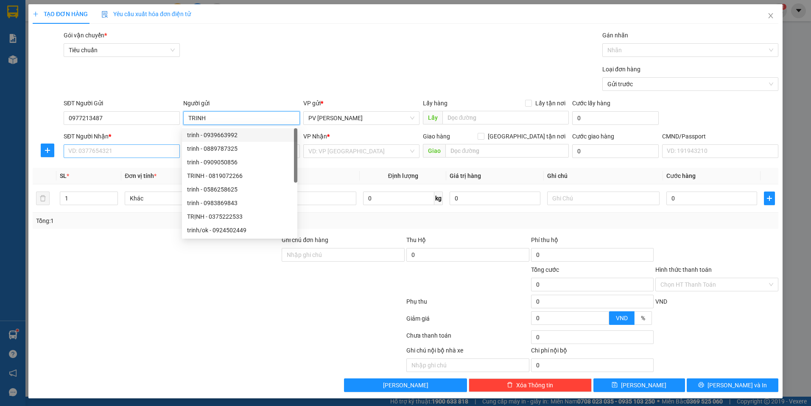
type input "TRINH"
click at [146, 154] on input "SĐT Người Nhận *" at bounding box center [122, 151] width 116 height 14
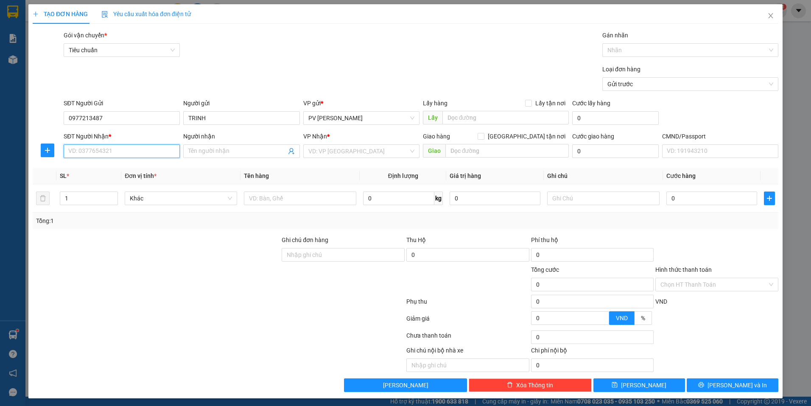
click at [146, 154] on input "SĐT Người Nhận *" at bounding box center [122, 151] width 116 height 14
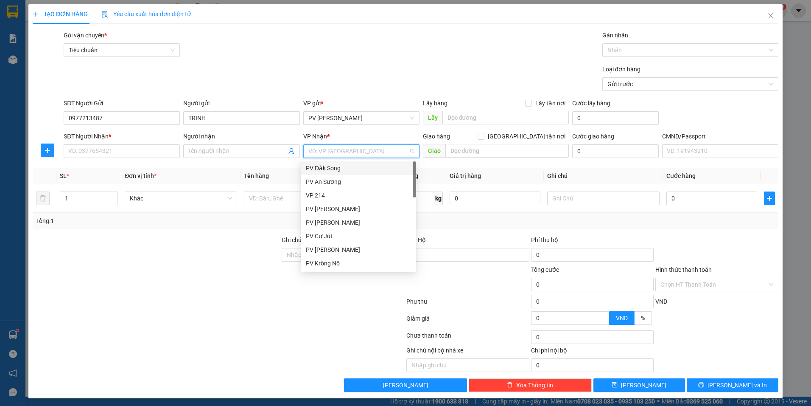
click at [364, 150] on input "search" at bounding box center [358, 151] width 100 height 13
click at [340, 182] on div "PV An Sương" at bounding box center [358, 181] width 105 height 9
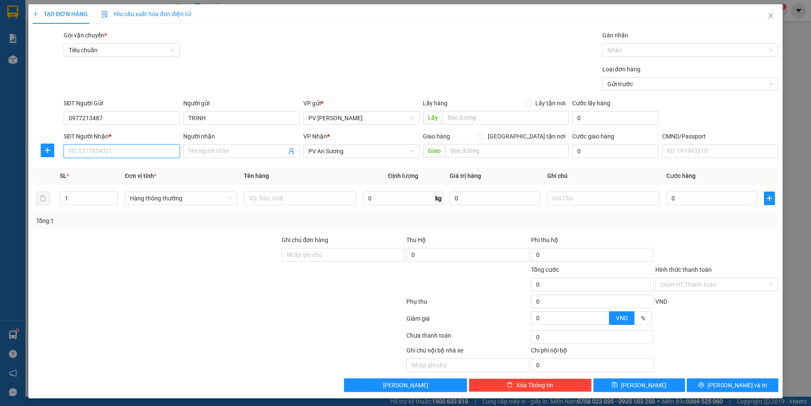
click at [118, 151] on input "SĐT Người Nhận *" at bounding box center [122, 151] width 116 height 14
type input "0377477561"
click at [256, 146] on input "Người nhận" at bounding box center [237, 150] width 98 height 9
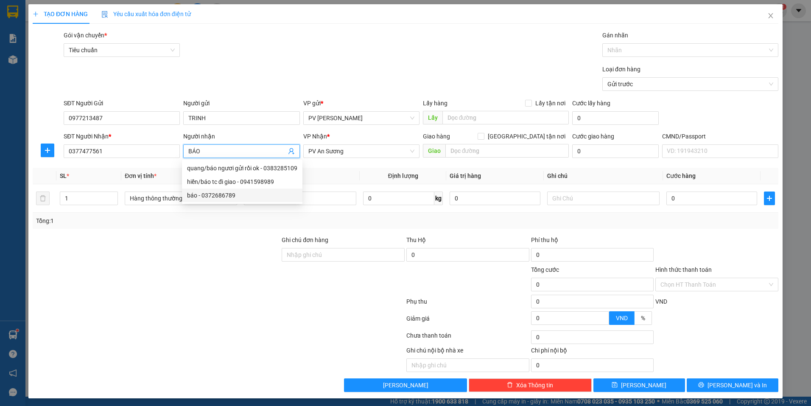
type input "BÁO"
click at [143, 258] on div at bounding box center [156, 250] width 249 height 30
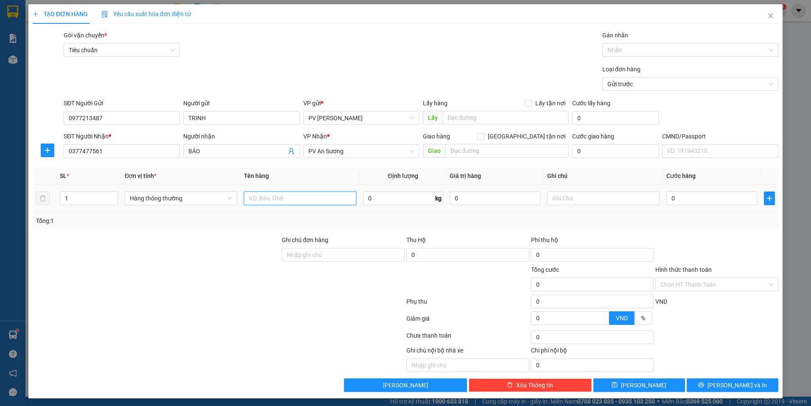
click at [324, 203] on input "text" at bounding box center [300, 198] width 112 height 14
type input "MẬT ONG"
click at [588, 201] on input "text" at bounding box center [603, 198] width 112 height 14
type input "V"
type input "CAN VÀNG"
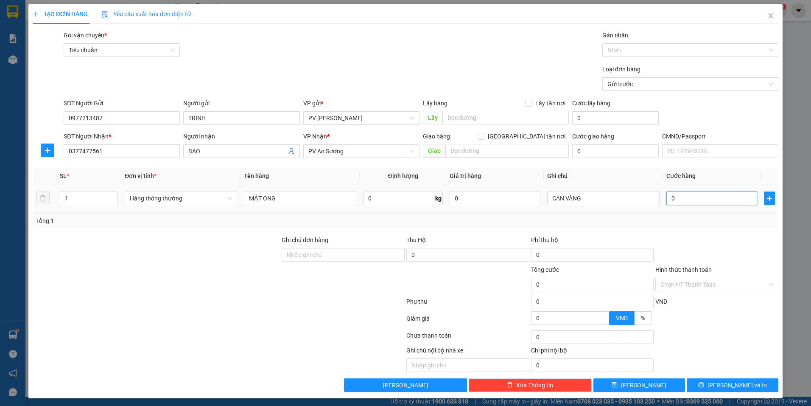
click at [676, 201] on input "0" at bounding box center [711, 198] width 91 height 14
type input "4"
type input "40"
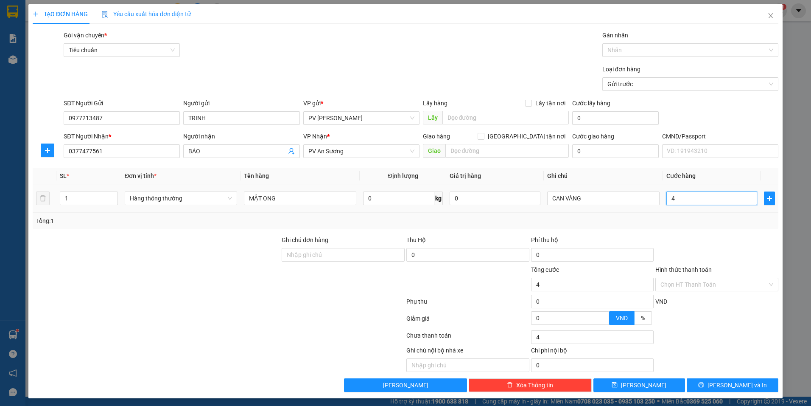
type input "40"
type input "400"
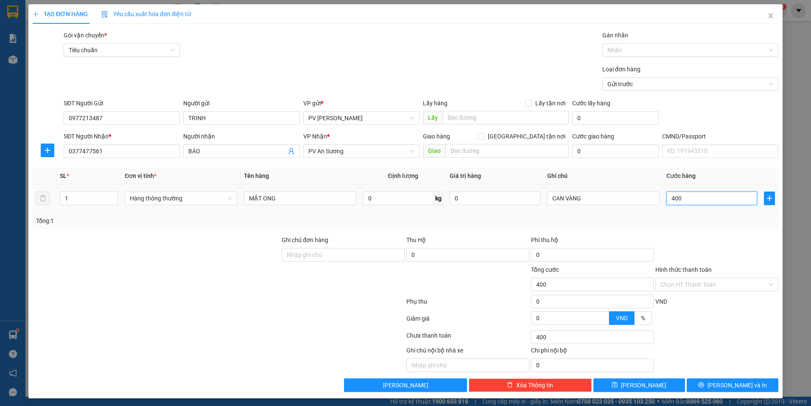
type input "4.000"
type input "40.000"
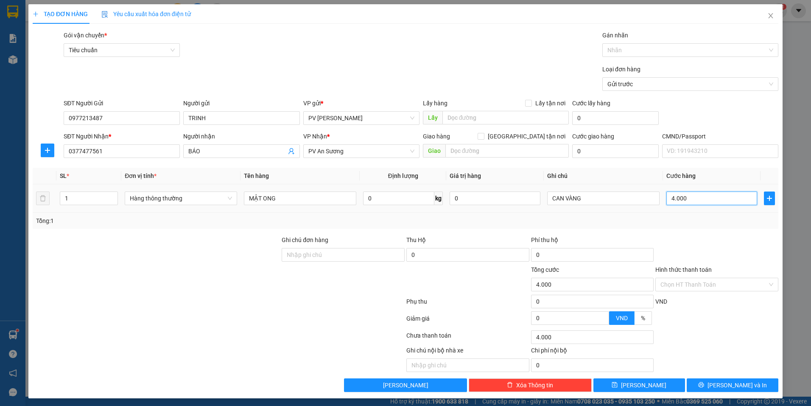
type input "40.000"
type input "400.000"
type input "40.000"
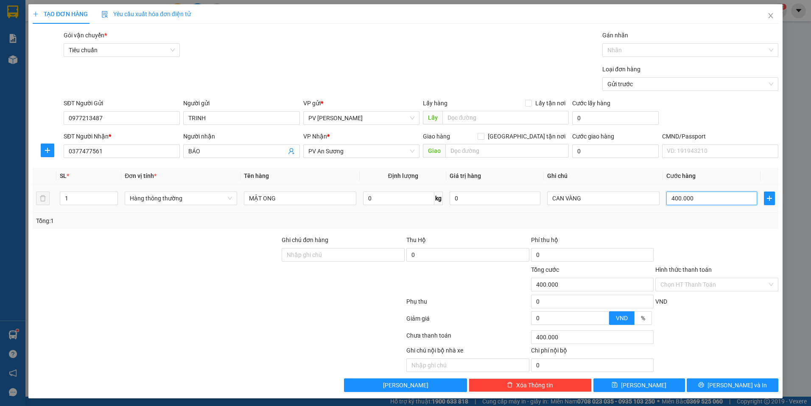
type input "40.000"
click at [704, 382] on button "[PERSON_NAME] và In" at bounding box center [733, 385] width 92 height 14
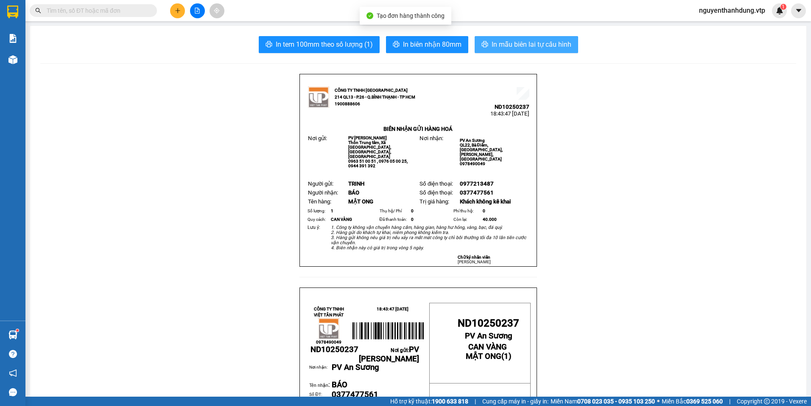
click at [522, 42] on span "In mẫu biên lai tự cấu hình" at bounding box center [532, 44] width 80 height 11
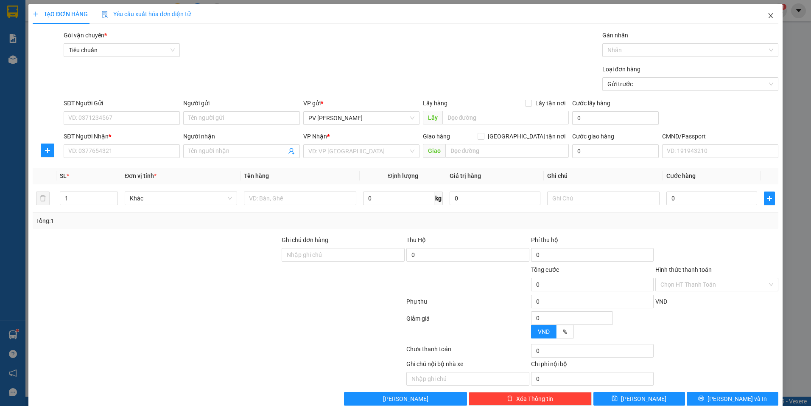
click at [772, 17] on span "Close" at bounding box center [771, 16] width 24 height 24
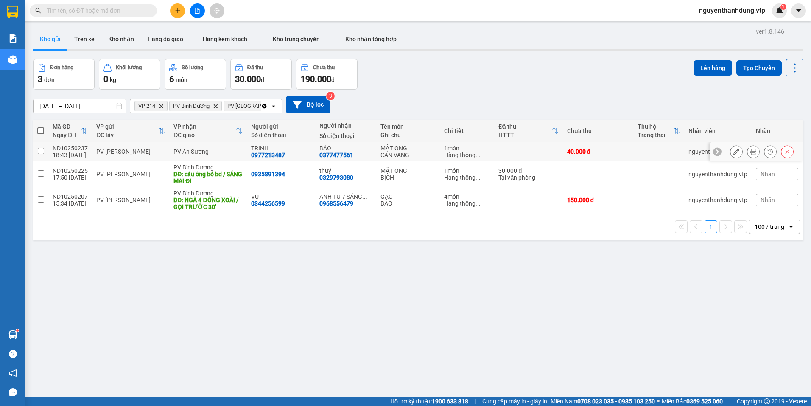
click at [89, 149] on td "ND10250237 18:43 [DATE]" at bounding box center [70, 151] width 44 height 19
checkbox input "true"
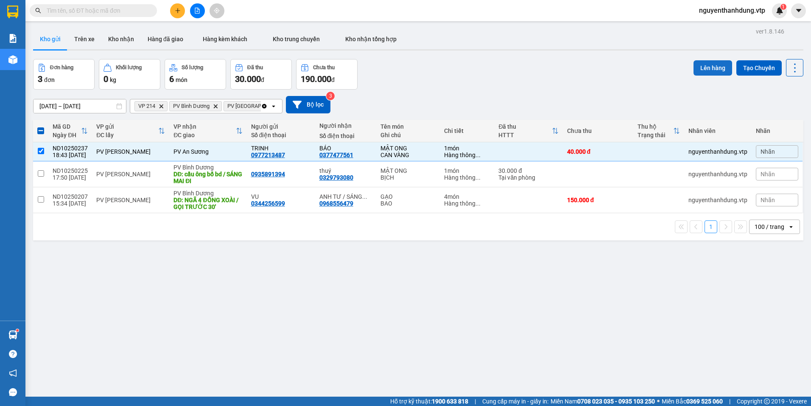
click at [709, 70] on button "Lên hàng" at bounding box center [713, 67] width 39 height 15
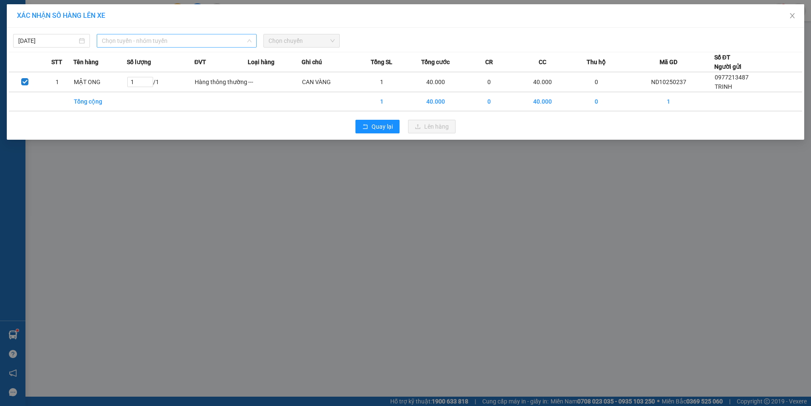
click at [134, 38] on span "Chọn tuyến - nhóm tuyến" at bounding box center [177, 40] width 150 height 13
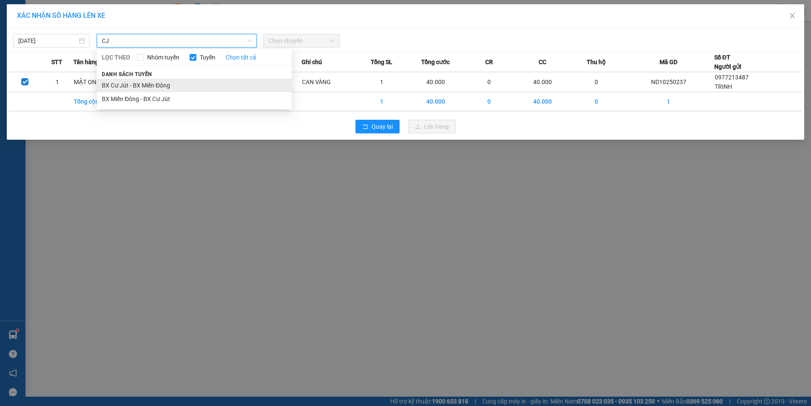
type input "CJ"
click at [129, 89] on li "BX Cư Jút - BX Miền Đông" at bounding box center [194, 85] width 195 height 14
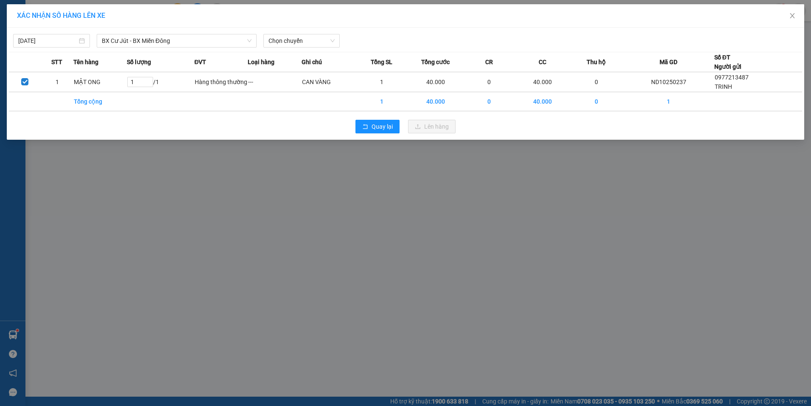
click at [285, 33] on div "[DATE] BX Cư Jút - BX Miền Đông LỌC THEO Nhóm tuyến Tuyến Chọn tất cả Danh sách…" at bounding box center [405, 39] width 793 height 18
click at [287, 36] on span "Chọn chuyến" at bounding box center [302, 40] width 67 height 13
click at [295, 81] on div "20:30 - 50H-808.27" at bounding box center [302, 84] width 66 height 9
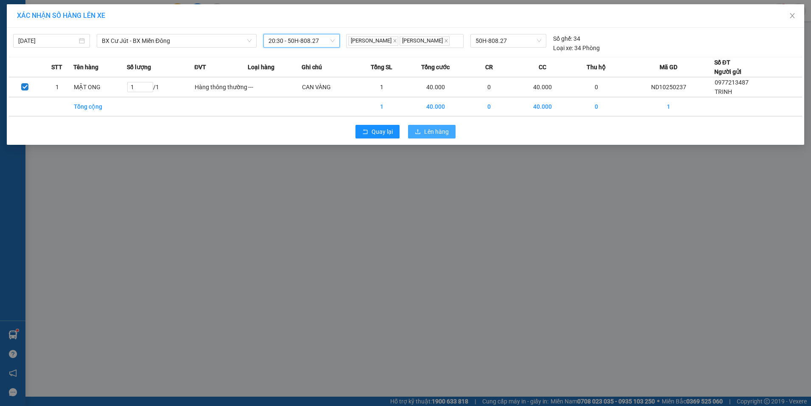
click at [432, 128] on span "Lên hàng" at bounding box center [436, 131] width 25 height 9
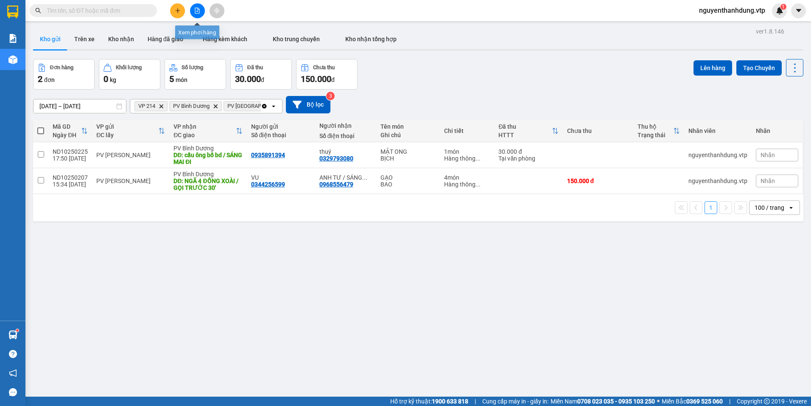
click at [196, 10] on icon "file-add" at bounding box center [197, 11] width 6 height 6
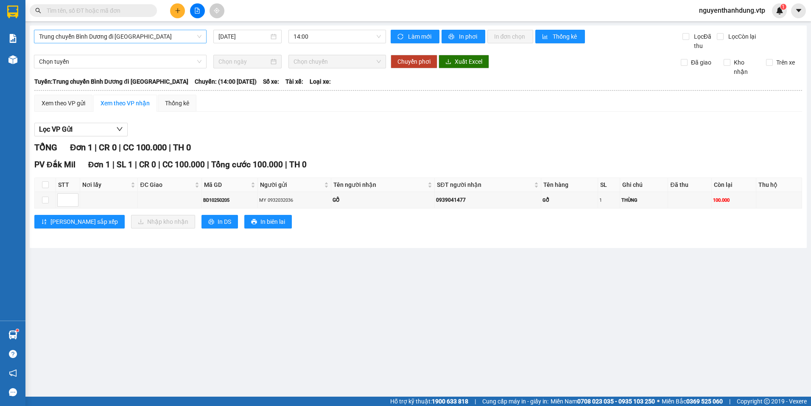
click at [174, 36] on span "Trung chuyển Bình Dương đi [GEOGRAPHIC_DATA]" at bounding box center [120, 36] width 162 height 13
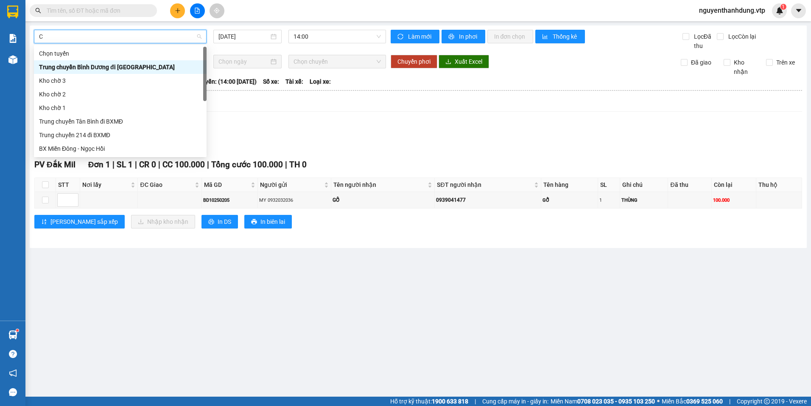
type input "CJ"
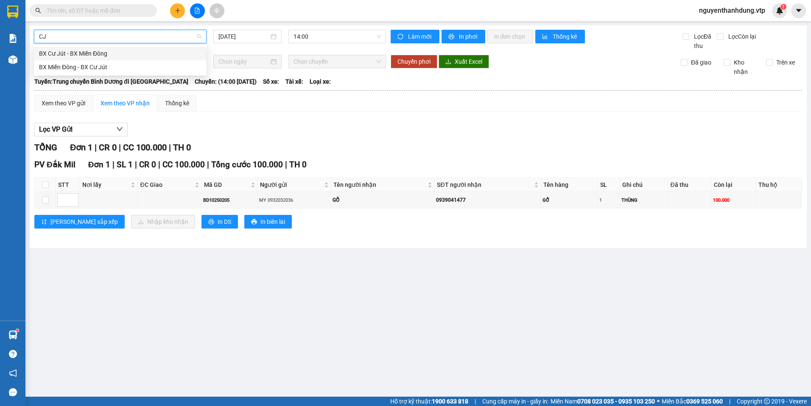
click at [132, 52] on div "BX Cư Jút - BX Miền Đông" at bounding box center [120, 53] width 162 height 9
type input "[DATE]"
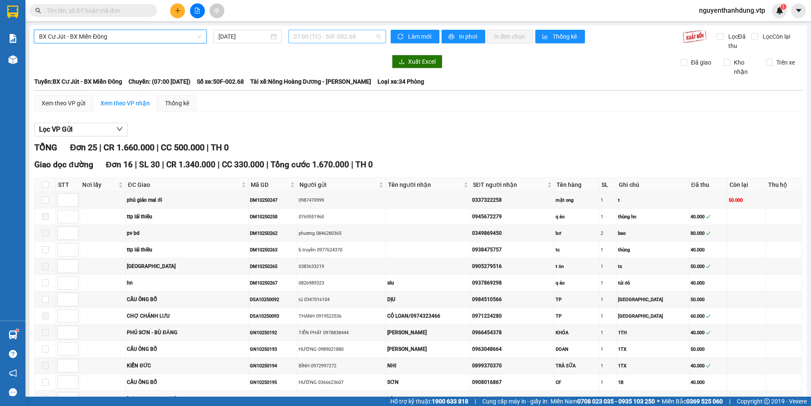
click at [332, 36] on span "07:00 (TC) - 50F-002.68" at bounding box center [338, 36] width 88 height 13
click at [322, 78] on div "20:30 - 50H-808.27" at bounding box center [324, 80] width 66 height 9
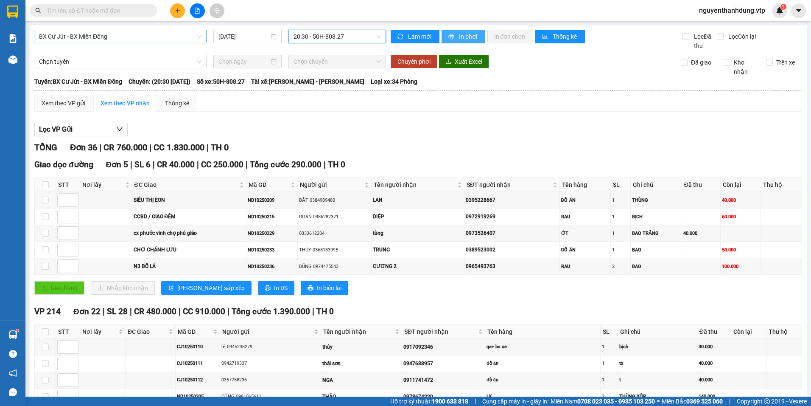
click at [459, 37] on span "In phơi" at bounding box center [469, 36] width 20 height 9
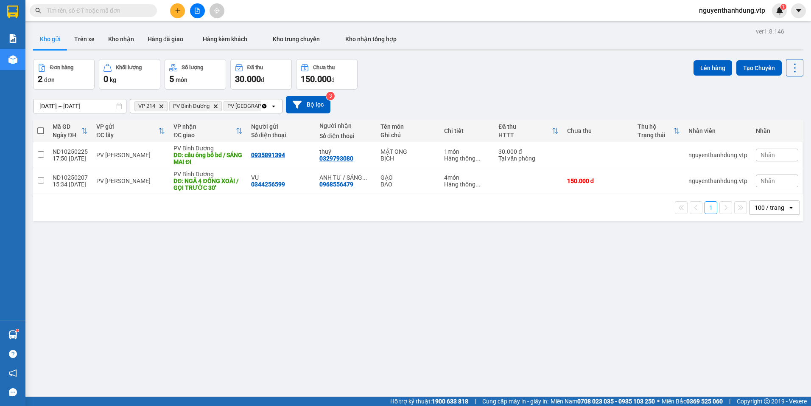
click at [46, 133] on th at bounding box center [40, 131] width 15 height 22
click at [43, 132] on span at bounding box center [40, 130] width 7 height 7
click at [41, 126] on input "checkbox" at bounding box center [41, 126] width 0 height 0
checkbox input "true"
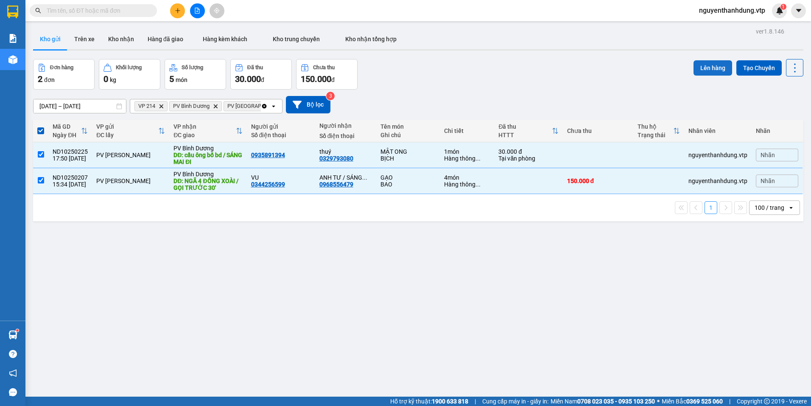
click at [711, 71] on button "Lên hàng" at bounding box center [713, 67] width 39 height 15
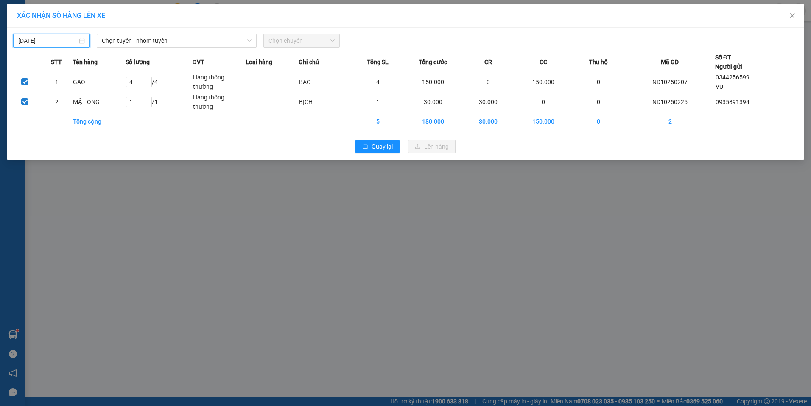
click at [73, 39] on input "[DATE]" at bounding box center [47, 40] width 59 height 9
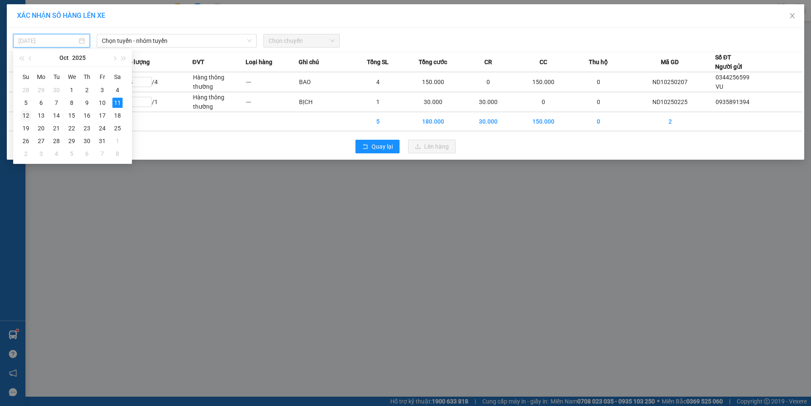
click at [28, 114] on div "12" at bounding box center [26, 115] width 10 height 10
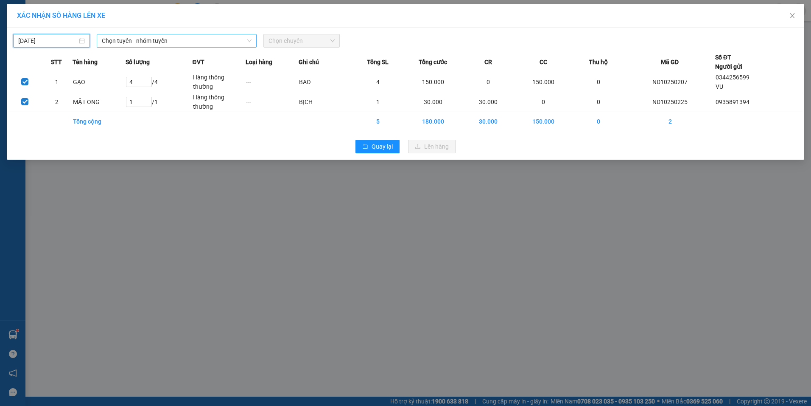
type input "[DATE]"
click at [147, 42] on span "Chọn tuyến - nhóm tuyến" at bounding box center [177, 40] width 150 height 13
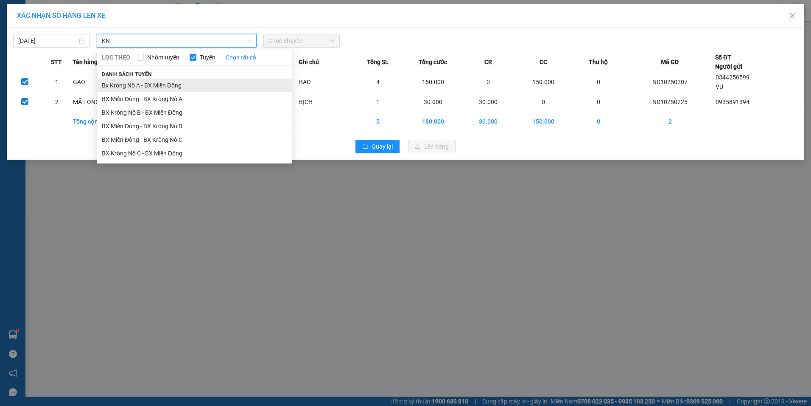
type input "KN"
click at [154, 88] on li "Bx Krông Nô A - BX Miền Đông" at bounding box center [194, 85] width 195 height 14
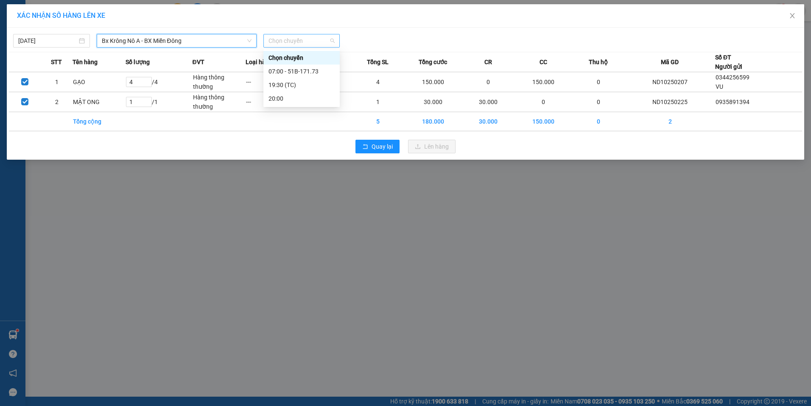
click at [283, 44] on span "Chọn chuyến" at bounding box center [302, 40] width 67 height 13
click at [311, 72] on div "07:00 - 51B-171.73" at bounding box center [302, 71] width 66 height 9
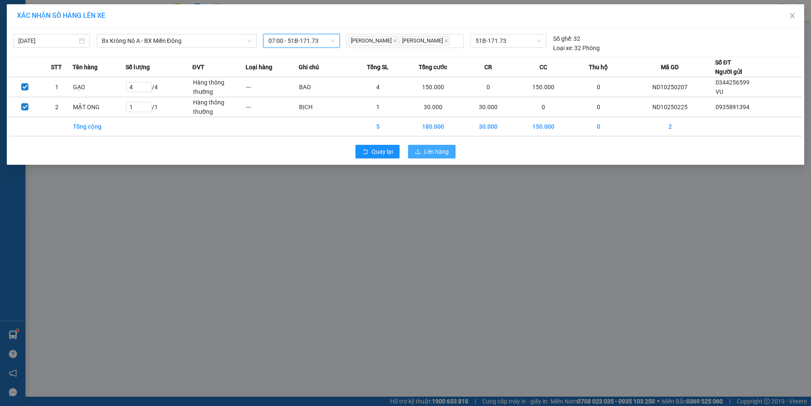
click at [442, 156] on span "Lên hàng" at bounding box center [436, 151] width 25 height 9
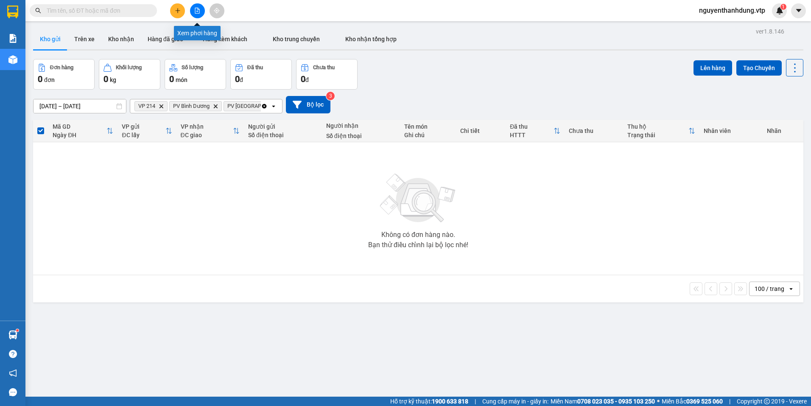
click at [196, 11] on icon "file-add" at bounding box center [197, 11] width 6 height 6
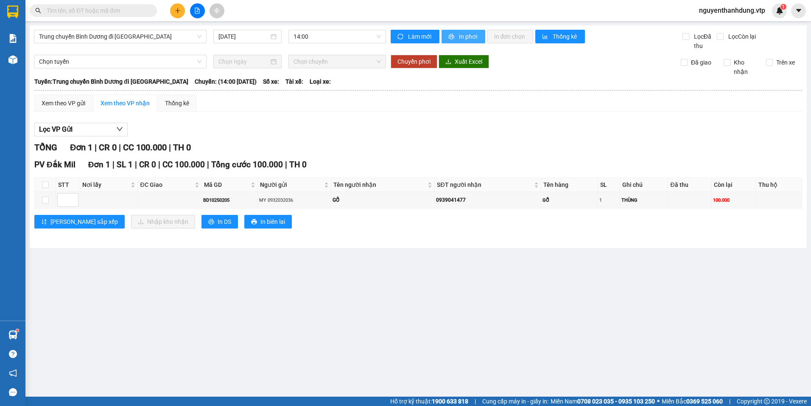
click at [464, 38] on span "In phơi" at bounding box center [469, 36] width 20 height 9
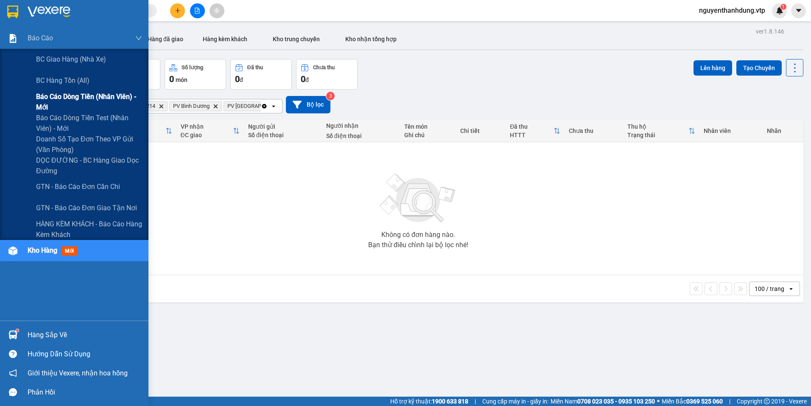
click at [91, 100] on span "Báo cáo dòng tiền (nhân viên) - mới" at bounding box center [89, 101] width 106 height 21
